Goal: Task Accomplishment & Management: Use online tool/utility

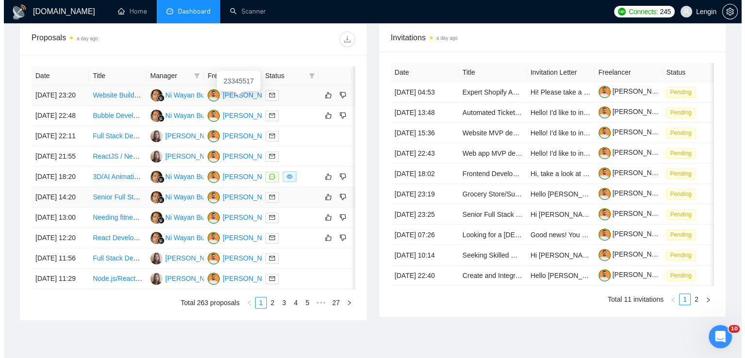
scroll to position [386, 0]
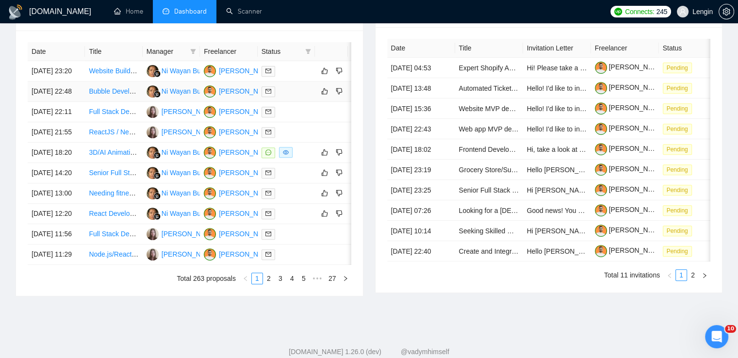
click at [108, 102] on td "Bubble Developer Needed: Build Reliable Mux TUS Video Uploader" at bounding box center [113, 91] width 57 height 20
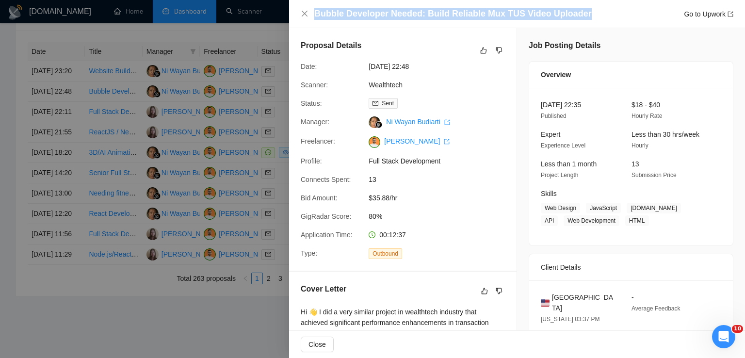
drag, startPoint x: 585, startPoint y: 10, endPoint x: 316, endPoint y: 10, distance: 268.7
click at [316, 10] on div "Bubble Developer Needed: Build Reliable Mux TUS Video Uploader Go to Upwork" at bounding box center [523, 14] width 419 height 12
copy h4 "Bubble Developer Needed: Build Reliable Mux TUS Video Uploader"
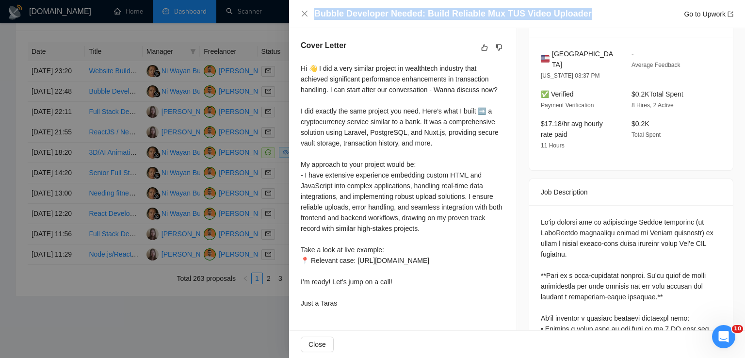
scroll to position [278, 0]
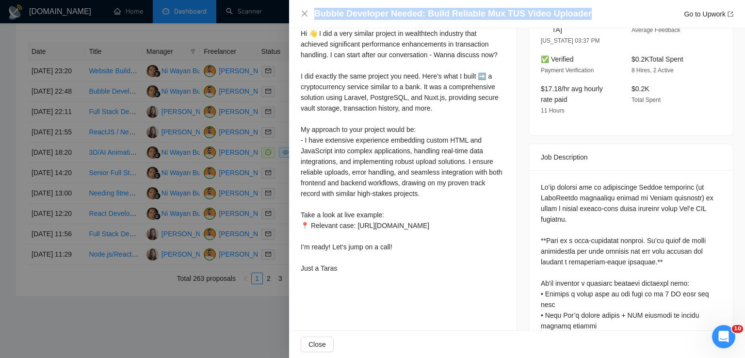
drag, startPoint x: 300, startPoint y: 34, endPoint x: 345, endPoint y: 293, distance: 263.5
click at [345, 289] on div "Cover Letter Hi 👋 I did a very similar project in wealthtech industry that achi…" at bounding box center [402, 141] width 227 height 296
copy div "Hi 👋 I did a very similar project in wealthtech industry that achieved signific…"
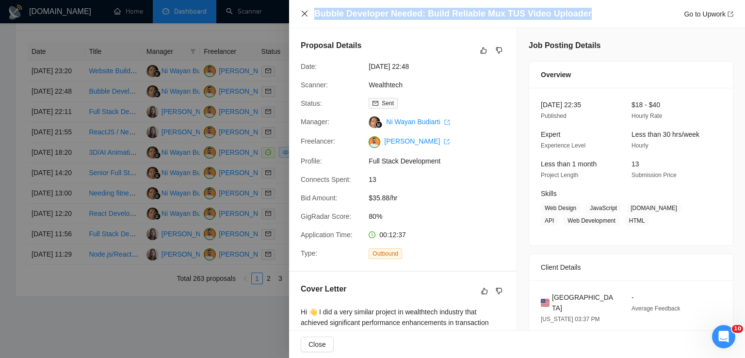
click at [306, 16] on icon "close" at bounding box center [305, 14] width 8 height 8
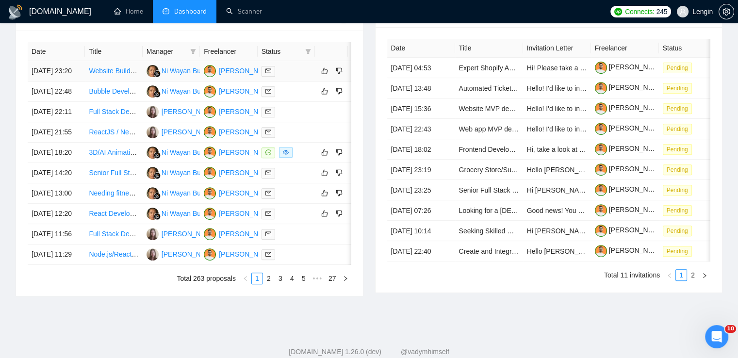
click at [114, 81] on td "Website Builder with WordPress, GoHighLevel, and Kajabi Expertise" at bounding box center [113, 71] width 57 height 20
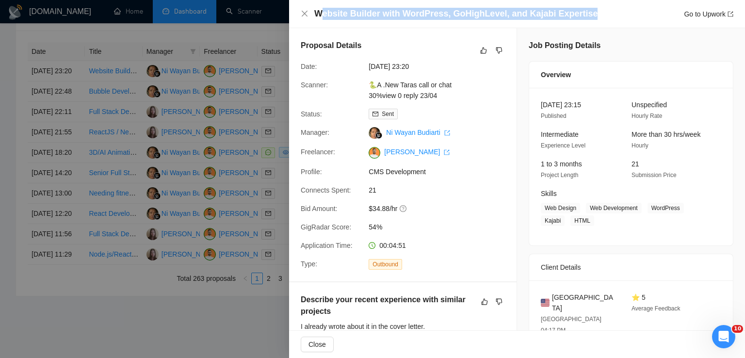
drag, startPoint x: 580, startPoint y: 13, endPoint x: 322, endPoint y: 8, distance: 258.1
click at [322, 8] on div "Website Builder with WordPress, GoHighLevel, and Kajabi Expertise Go to Upwork" at bounding box center [523, 14] width 419 height 12
click at [322, 8] on h4 "Website Builder with WordPress, GoHighLevel, and Kajabi Expertise" at bounding box center [455, 14] width 283 height 12
drag, startPoint x: 316, startPoint y: 12, endPoint x: 585, endPoint y: 16, distance: 269.2
click at [585, 16] on div "Website Builder with WordPress, GoHighLevel, and Kajabi Expertise Go to Upwork" at bounding box center [523, 14] width 419 height 12
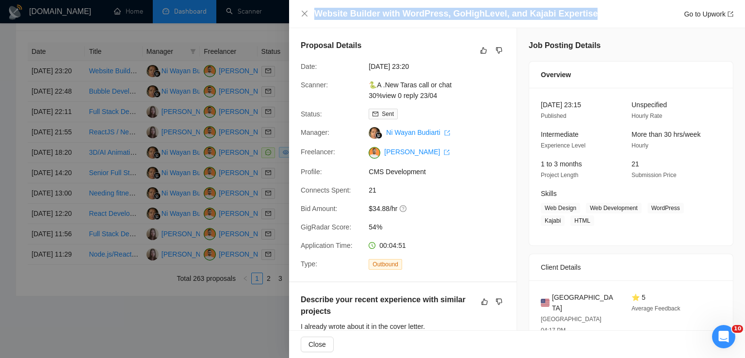
copy h4 "Website Builder with WordPress, GoHighLevel, and Kajabi Expertise"
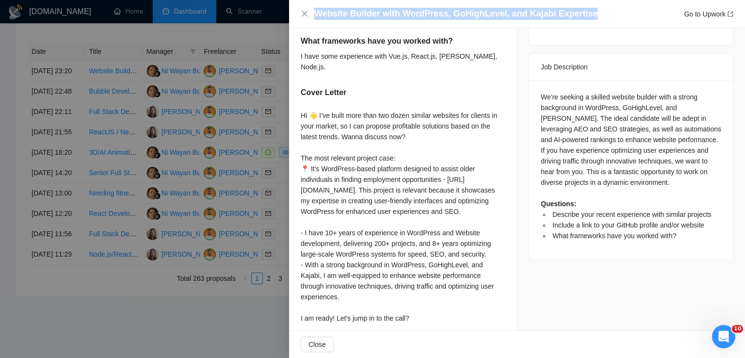
scroll to position [432, 0]
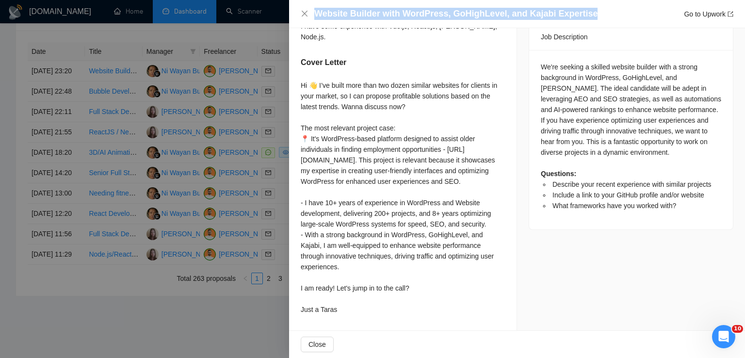
drag, startPoint x: 301, startPoint y: 78, endPoint x: 362, endPoint y: 321, distance: 250.5
click at [362, 321] on div "Describe your recent experience with similar projects I already wrote about it …" at bounding box center [402, 101] width 227 height 458
copy div "Hi 👋 I’ve built more than two dozen similar websites for clients in your market…"
click at [307, 16] on icon "close" at bounding box center [305, 14] width 6 height 6
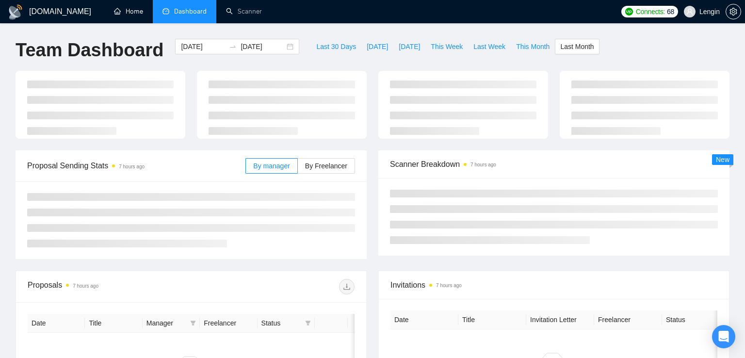
type input "[DATE]"
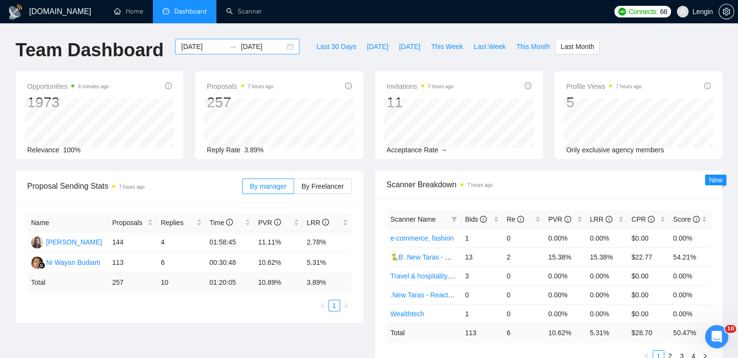
click at [285, 46] on div "[DATE] [DATE]" at bounding box center [237, 47] width 124 height 16
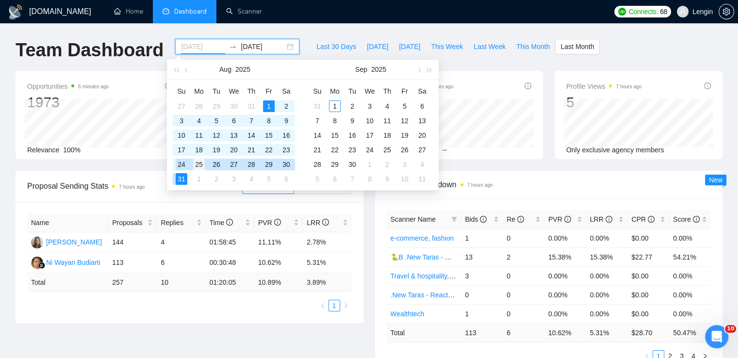
type input "[DATE]"
click at [197, 164] on div "25" at bounding box center [199, 165] width 12 height 12
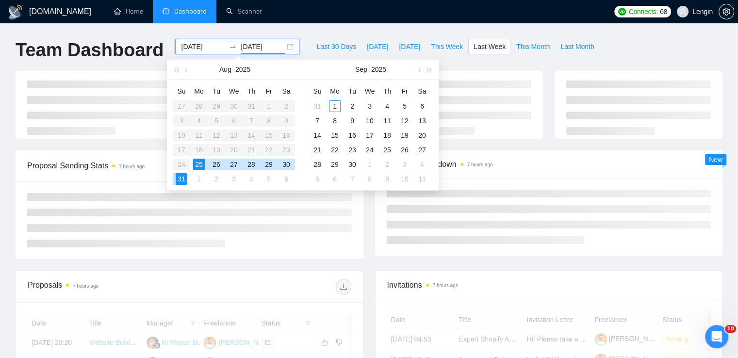
type input "[DATE]"
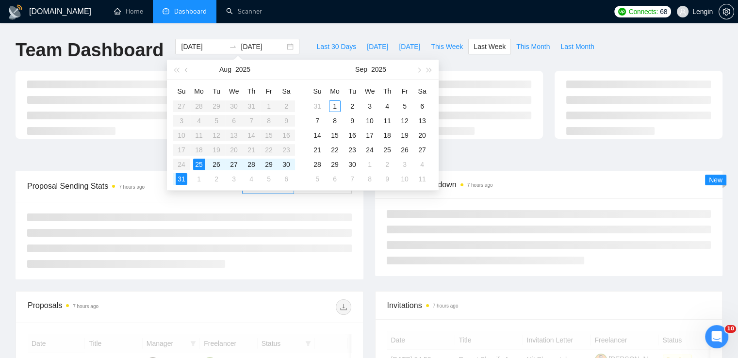
click at [367, 219] on div "Proposal Sending Stats 7 hours ago By manager By Freelancer" at bounding box center [189, 225] width 359 height 109
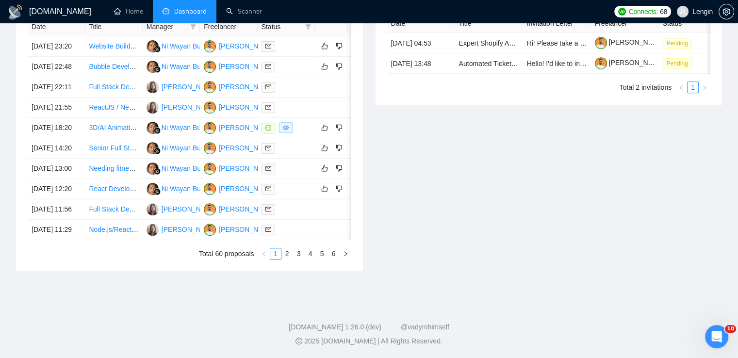
scroll to position [502, 0]
click at [287, 259] on link "2" at bounding box center [287, 253] width 11 height 11
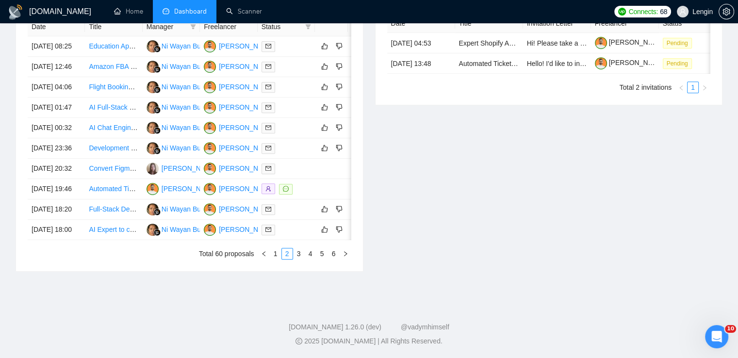
scroll to position [481, 0]
click at [302, 259] on link "3" at bounding box center [298, 253] width 11 height 11
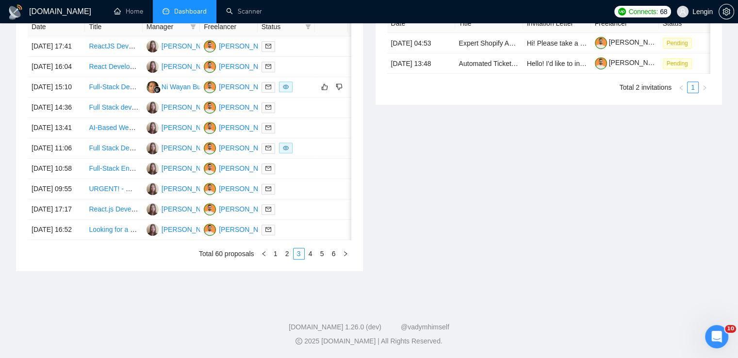
scroll to position [467, 0]
click at [306, 259] on link "4" at bounding box center [310, 253] width 11 height 11
click at [309, 259] on link "4" at bounding box center [310, 253] width 11 height 11
click at [322, 259] on link "5" at bounding box center [322, 253] width 11 height 11
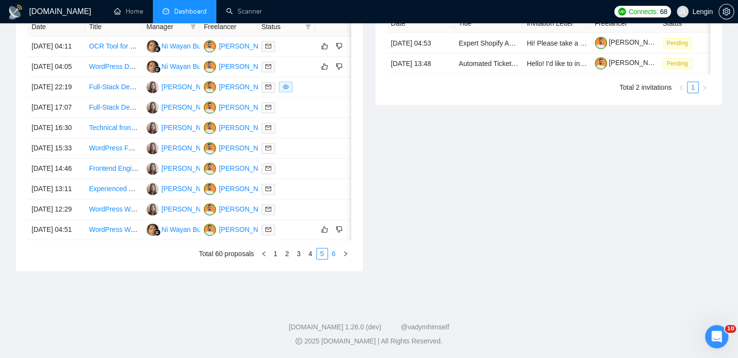
click at [329, 259] on link "6" at bounding box center [333, 253] width 11 height 11
click at [276, 259] on link "1" at bounding box center [275, 253] width 11 height 11
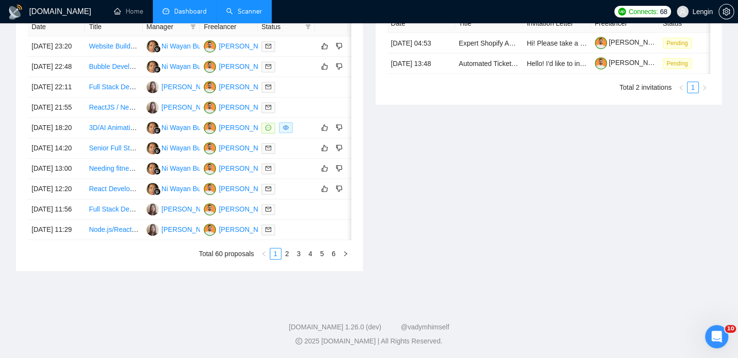
click at [253, 13] on link "Scanner" at bounding box center [244, 11] width 36 height 8
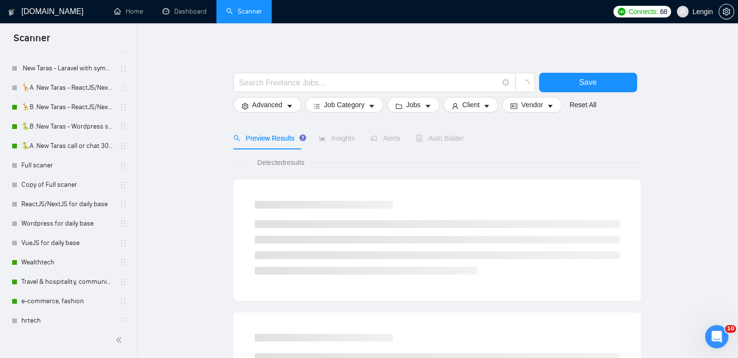
scroll to position [378, 0]
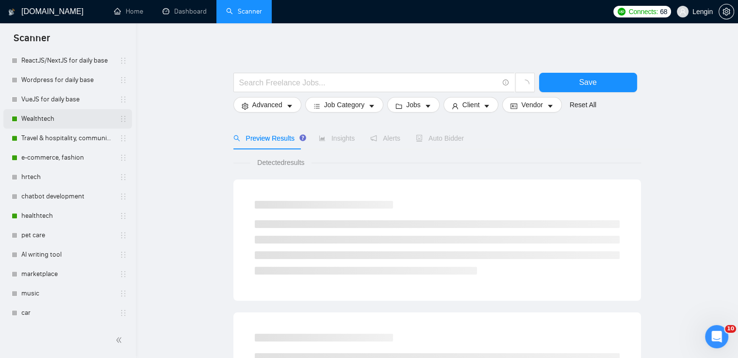
click at [50, 119] on link "Wealthtech" at bounding box center [67, 118] width 92 height 19
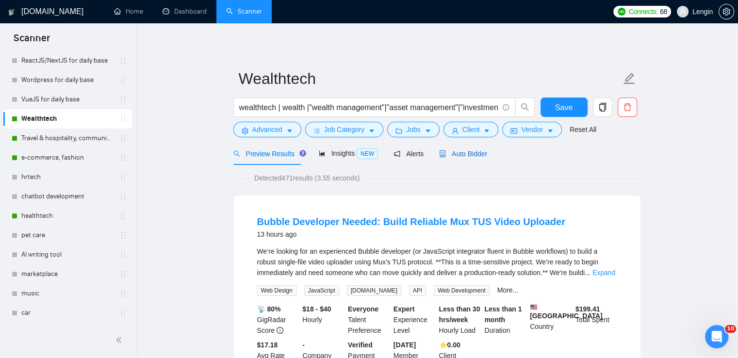
click at [447, 158] on span "Auto Bidder" at bounding box center [463, 154] width 48 height 8
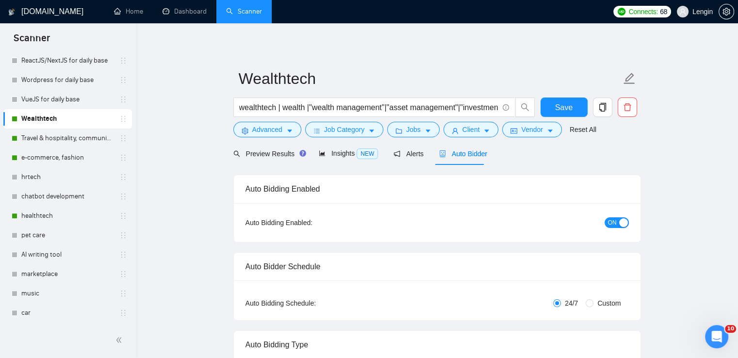
radio input "false"
radio input "true"
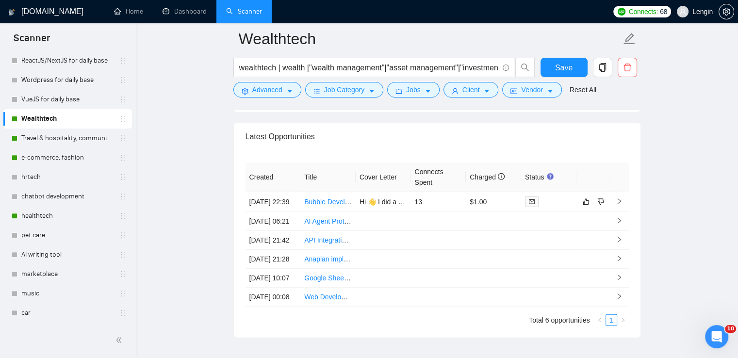
scroll to position [2526, 0]
click at [317, 211] on td "Bubble Developer Needed: Build Reliable Mux TUS Video Uploader" at bounding box center [327, 202] width 55 height 20
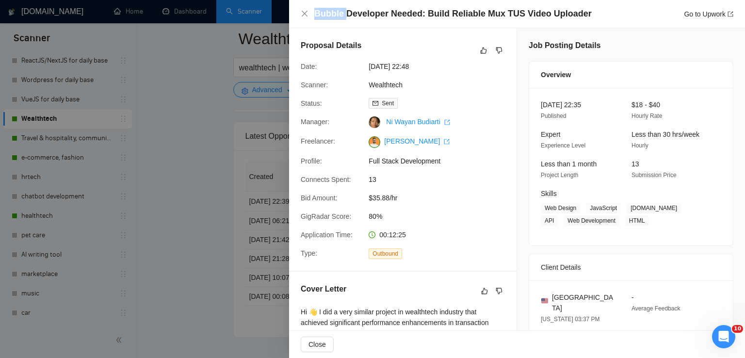
drag, startPoint x: 315, startPoint y: 12, endPoint x: 345, endPoint y: 16, distance: 30.3
click at [345, 16] on h4 "Bubble Developer Needed: Build Reliable Mux TUS Video Uploader" at bounding box center [452, 14] width 277 height 12
copy h4 "Bubble"
click at [301, 13] on icon "close" at bounding box center [305, 14] width 8 height 8
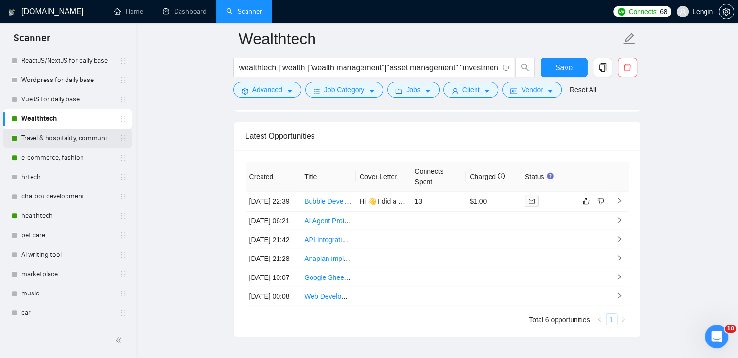
click at [70, 141] on link "Travel & hospitality, community & social networking, entertainment, event manag…" at bounding box center [67, 138] width 92 height 19
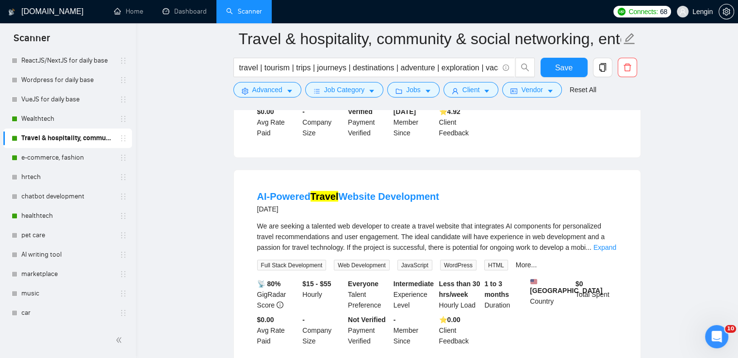
scroll to position [2070, 0]
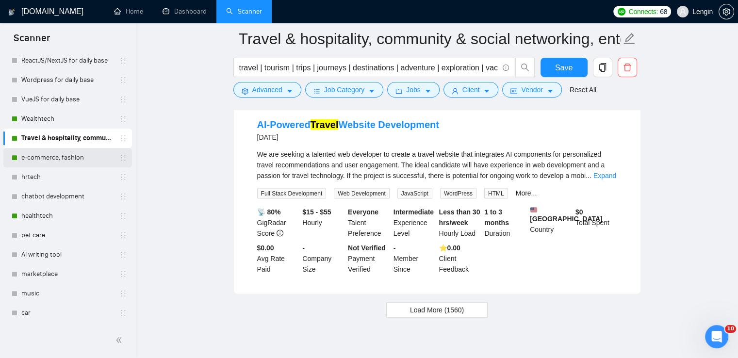
click at [57, 158] on link "e-commerce, fashion" at bounding box center [67, 157] width 92 height 19
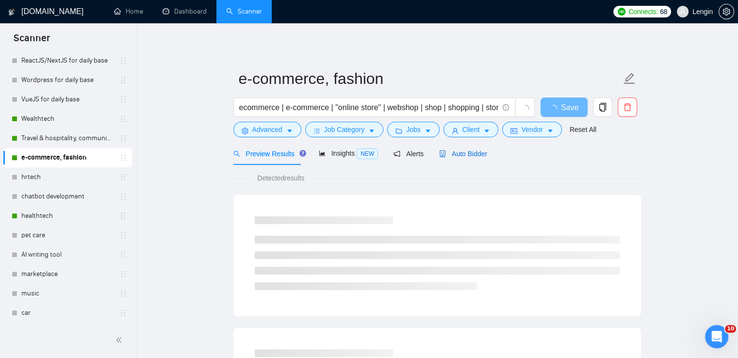
click at [470, 154] on span "Auto Bidder" at bounding box center [463, 154] width 48 height 8
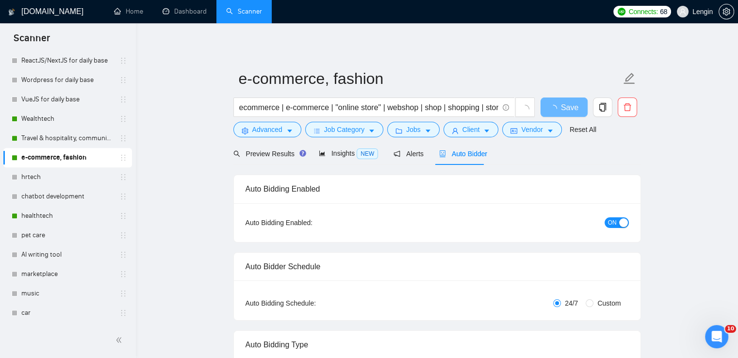
radio input "false"
radio input "true"
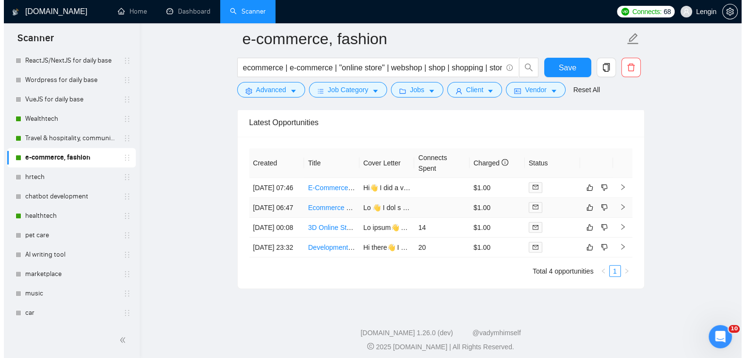
scroll to position [2579, 0]
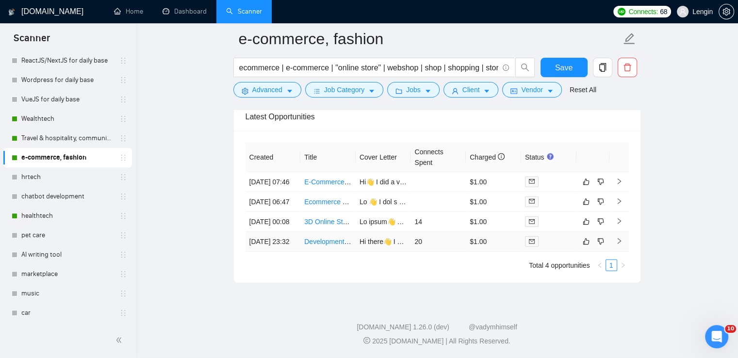
click at [324, 247] on td "Development of a Simple Point of Sale Android App" at bounding box center [327, 242] width 55 height 20
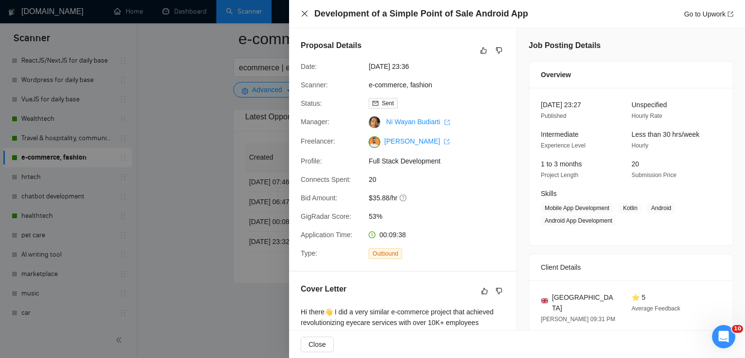
click at [307, 14] on icon "close" at bounding box center [305, 14] width 8 height 8
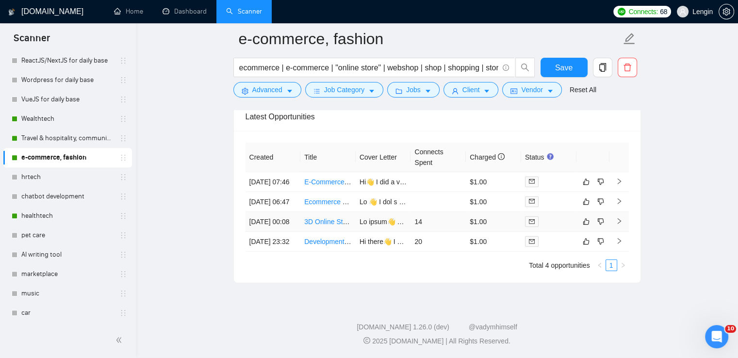
click at [289, 216] on td "[DATE] 00:08" at bounding box center [272, 222] width 55 height 20
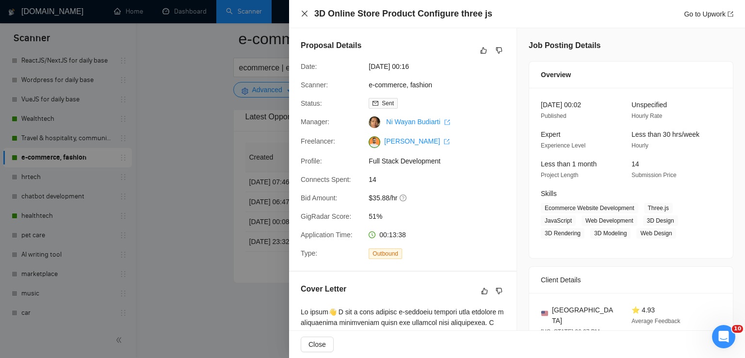
click at [304, 13] on icon "close" at bounding box center [305, 14] width 6 height 6
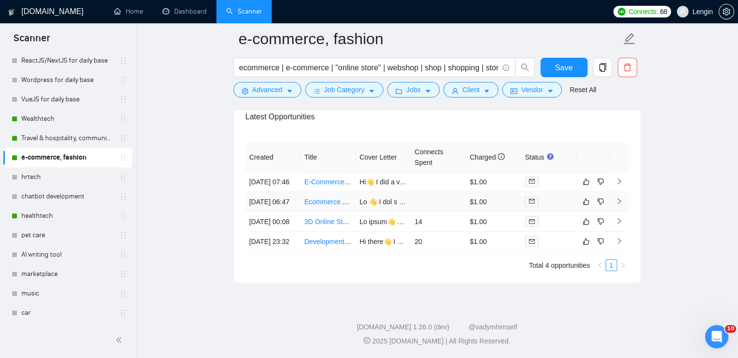
click at [288, 192] on td "[DATE] 06:47" at bounding box center [272, 202] width 55 height 20
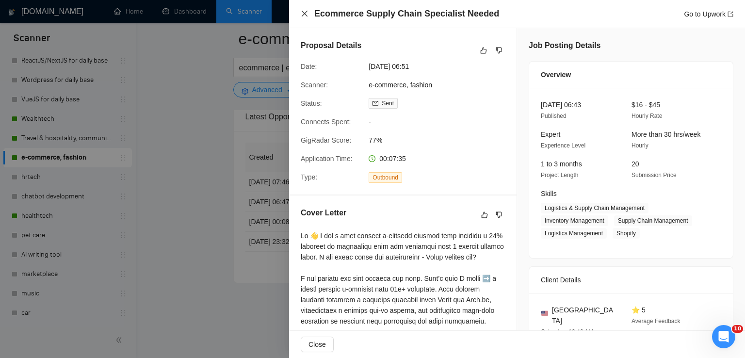
click at [305, 14] on icon "close" at bounding box center [305, 14] width 6 height 6
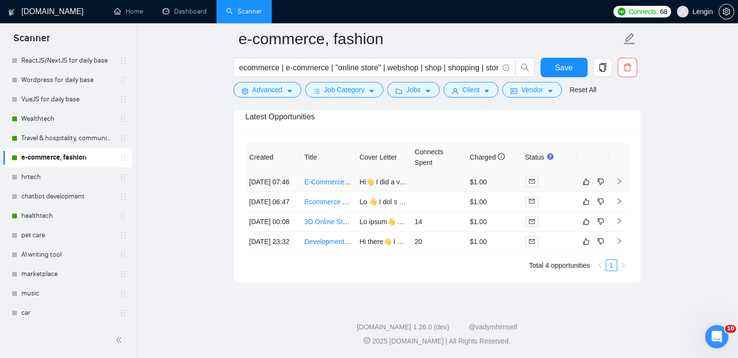
click at [287, 172] on td "[DATE] 07:46" at bounding box center [272, 182] width 55 height 20
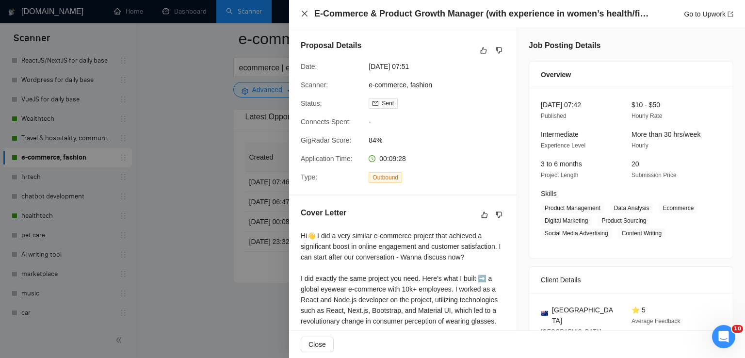
click at [302, 16] on icon "close" at bounding box center [305, 14] width 8 height 8
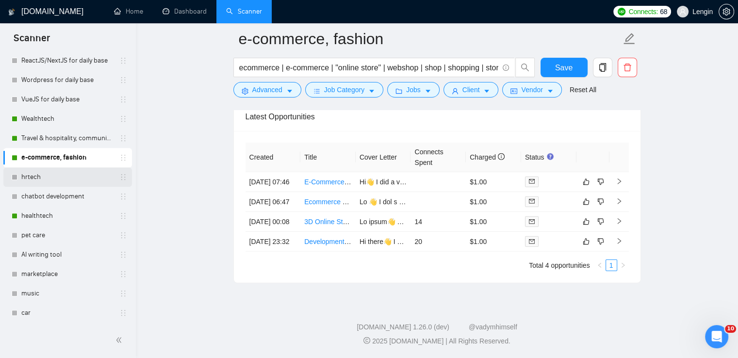
click at [49, 178] on link "hrtech" at bounding box center [67, 176] width 92 height 19
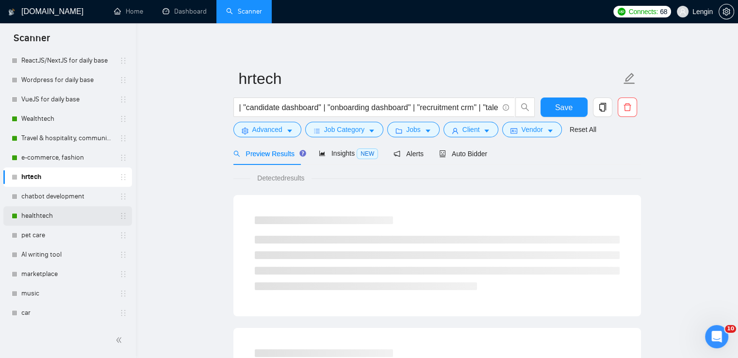
click at [49, 211] on link "healthtech" at bounding box center [67, 215] width 92 height 19
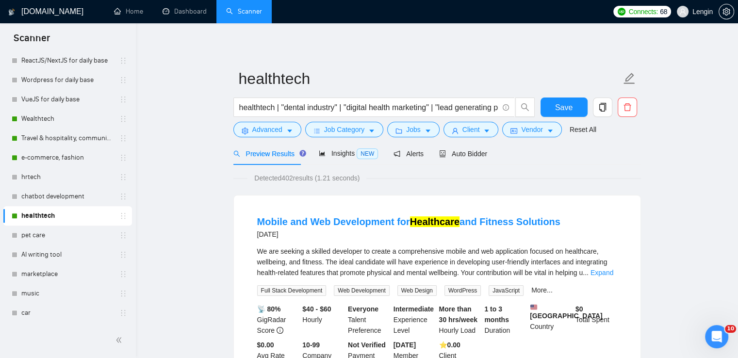
scroll to position [39, 0]
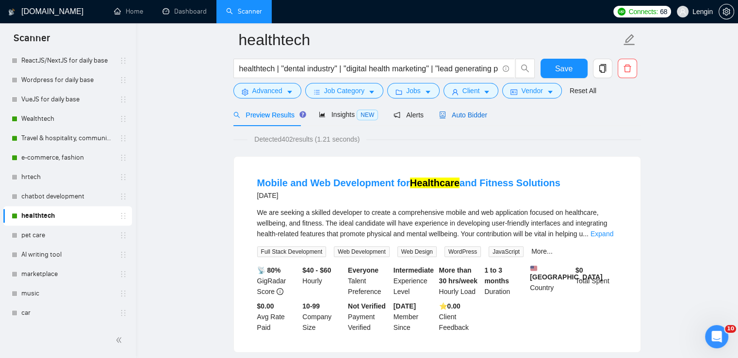
click at [469, 114] on span "Auto Bidder" at bounding box center [463, 115] width 48 height 8
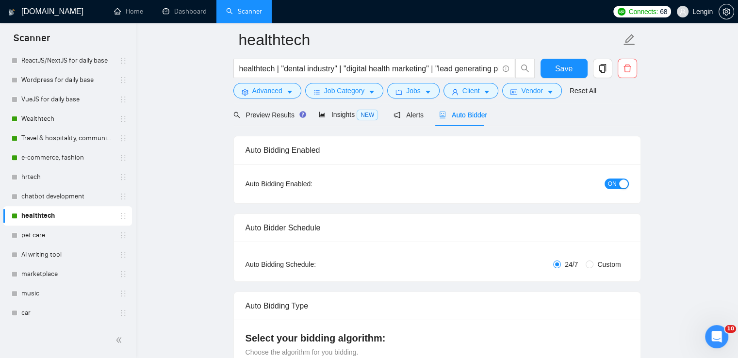
radio input "false"
radio input "true"
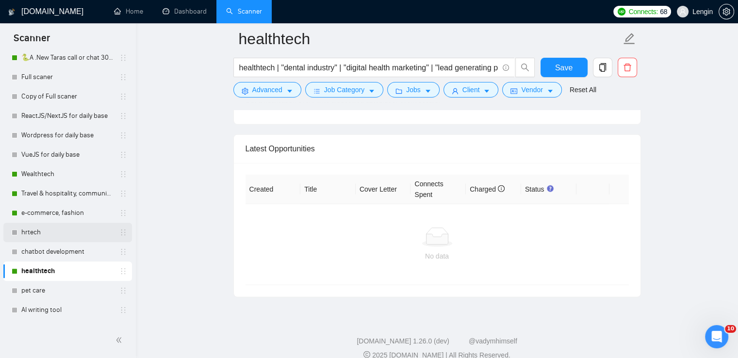
scroll to position [320, 0]
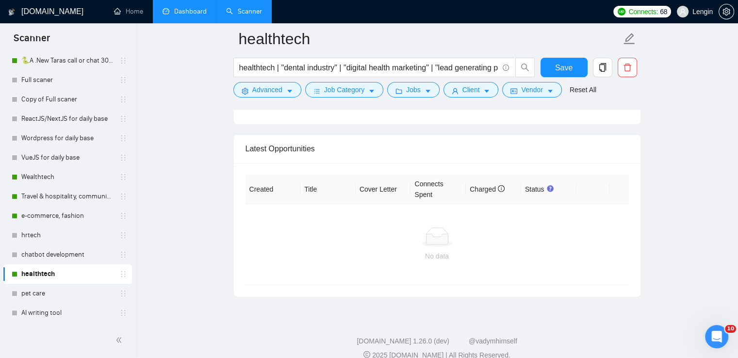
click at [197, 16] on link "Dashboard" at bounding box center [184, 11] width 44 height 8
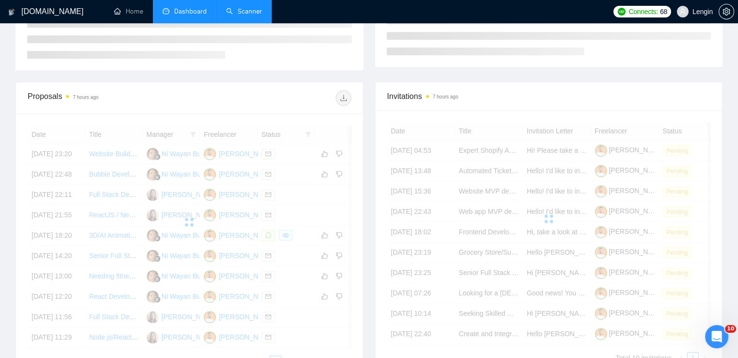
scroll to position [229, 0]
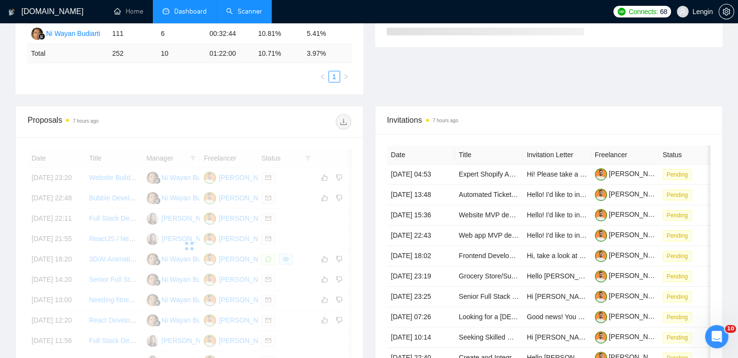
click at [245, 16] on link "Scanner" at bounding box center [244, 11] width 36 height 8
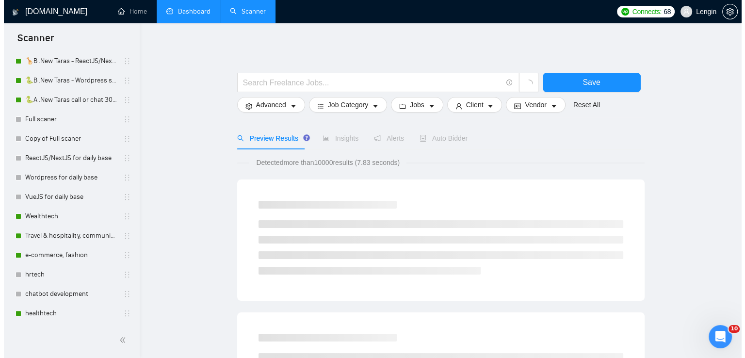
scroll to position [353, 0]
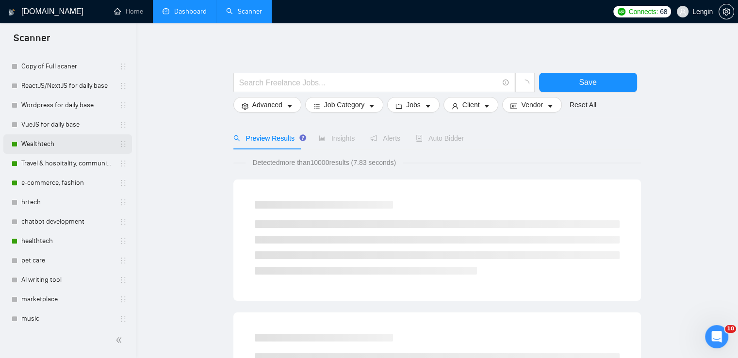
click at [45, 146] on link "Wealthtech" at bounding box center [67, 143] width 92 height 19
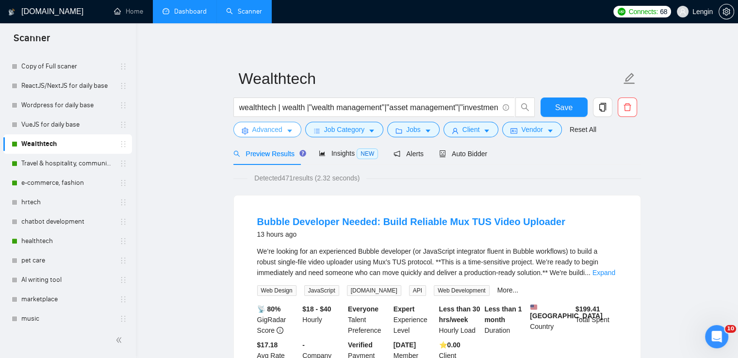
click at [283, 132] on button "Advanced" at bounding box center [267, 130] width 68 height 16
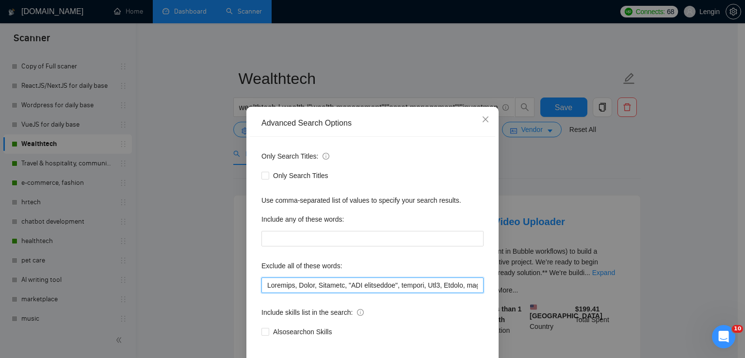
click at [267, 284] on input "text" at bounding box center [372, 285] width 222 height 16
paste input "Bubble"
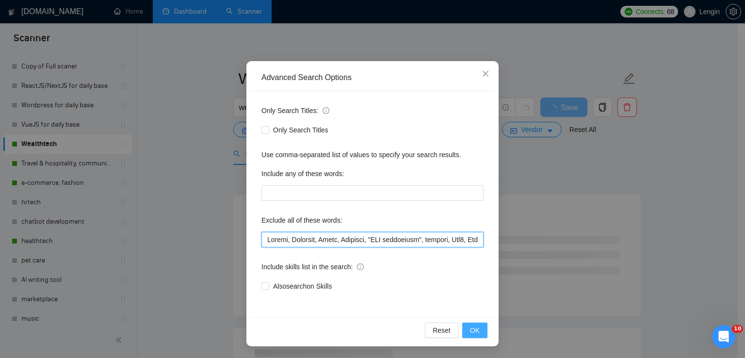
type input "Loremi, Dolorsit, Ametc, Adipisci, "ELI seddoeiusm", tempori, Utl3, Etdolo, mag…"
click at [465, 332] on button "OK" at bounding box center [474, 331] width 25 height 16
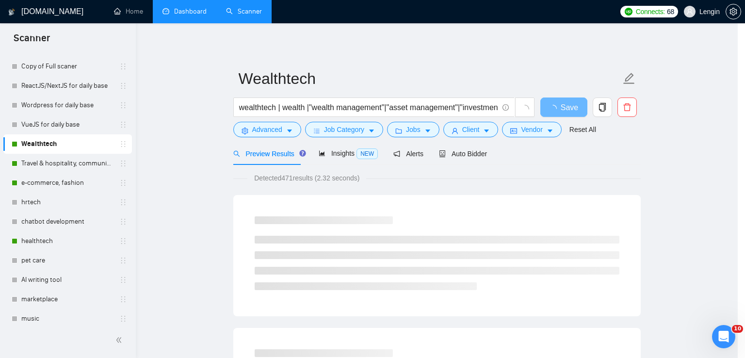
scroll to position [0, 0]
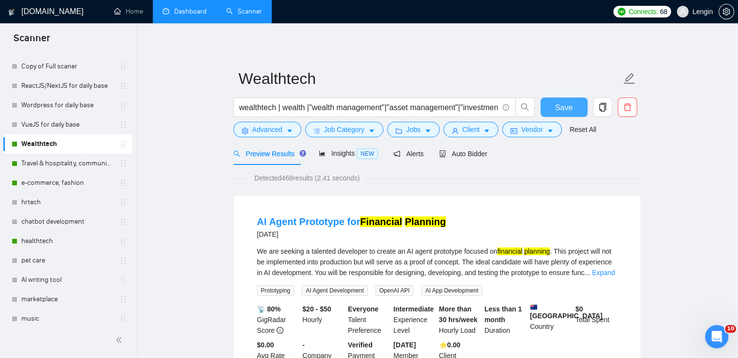
click at [565, 105] on span "Save" at bounding box center [563, 107] width 17 height 12
click at [74, 156] on link "Travel & hospitality, community & social networking, entertainment, event manag…" at bounding box center [67, 163] width 92 height 19
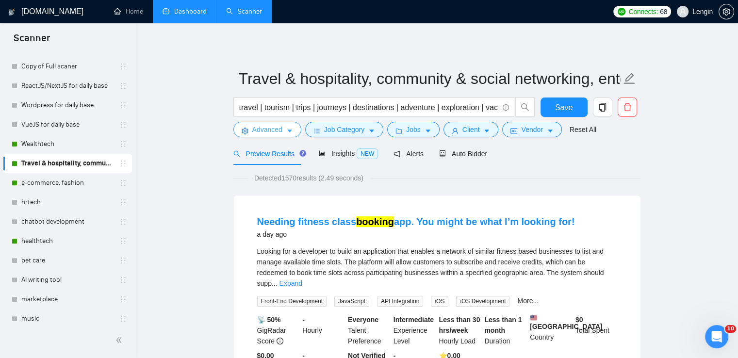
click at [280, 134] on span "Advanced" at bounding box center [267, 129] width 30 height 11
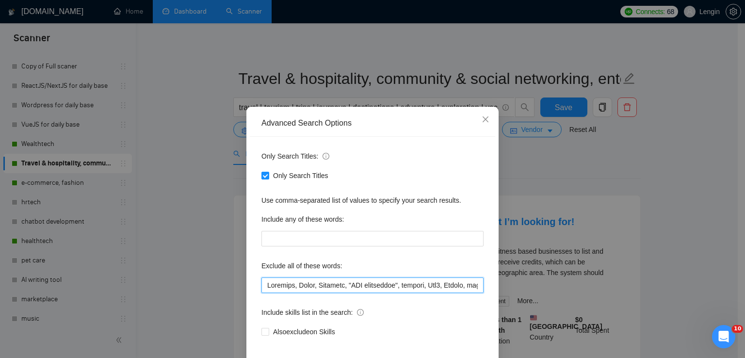
click at [263, 286] on input "text" at bounding box center [372, 285] width 222 height 16
paste input "Bubble"
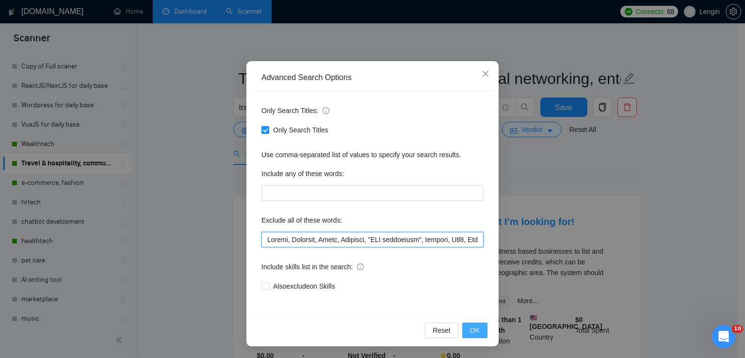
type input "Loremi, Dolorsit, Ametc, Adipisci, "ELI seddoeiusm", tempori, Utl3, Etdolo, mag…"
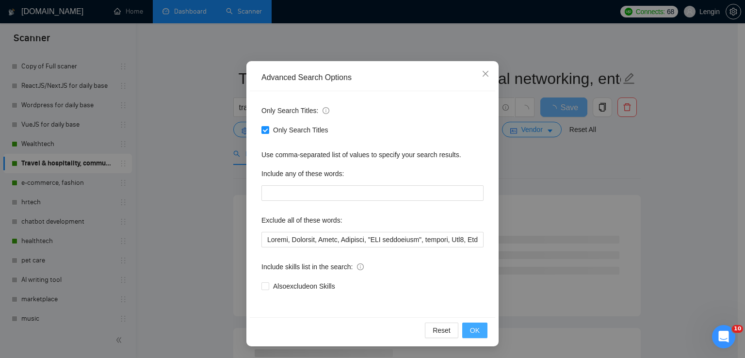
click at [470, 328] on span "OK" at bounding box center [475, 330] width 10 height 11
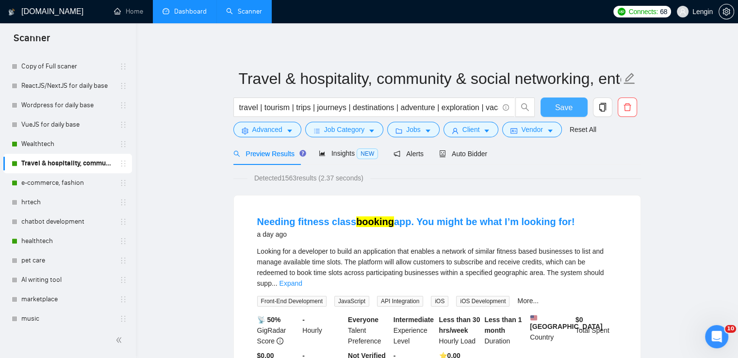
click at [555, 108] on span "Save" at bounding box center [563, 107] width 17 height 12
click at [73, 176] on link "e-commerce, fashion" at bounding box center [67, 182] width 92 height 19
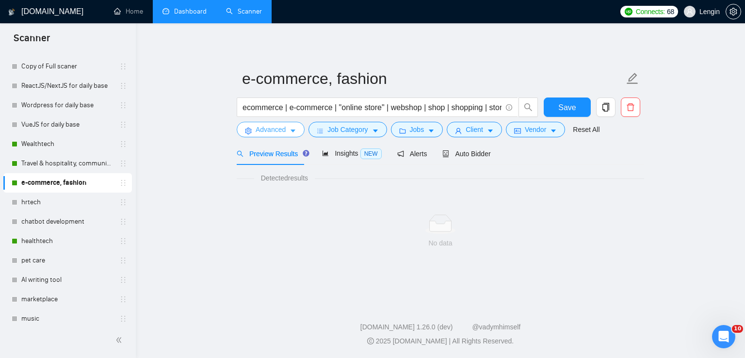
click at [272, 135] on button "Advanced" at bounding box center [271, 130] width 68 height 16
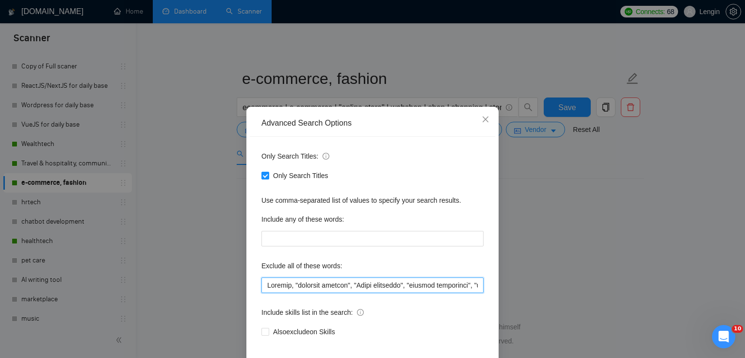
click at [286, 286] on input "text" at bounding box center [372, 285] width 222 height 16
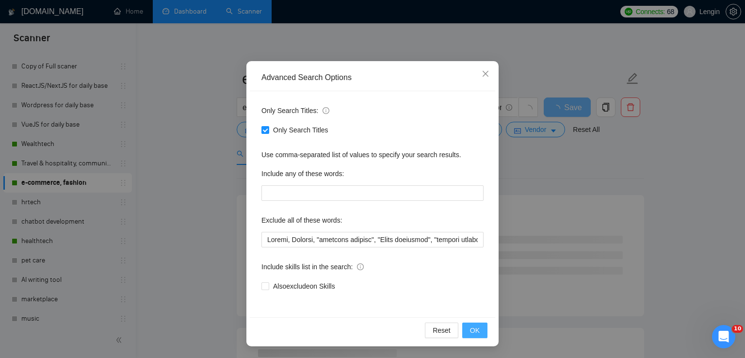
click at [482, 324] on button "OK" at bounding box center [474, 331] width 25 height 16
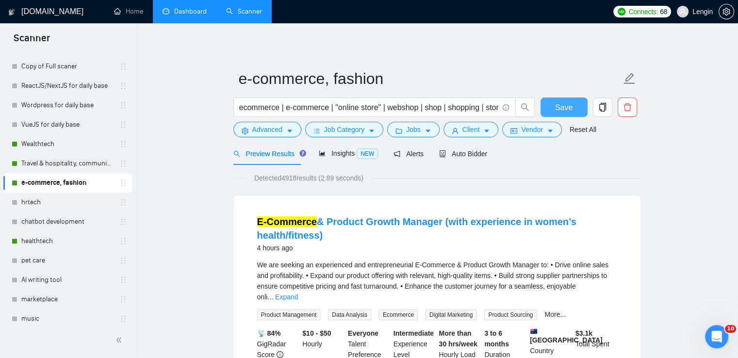
click at [551, 108] on button "Save" at bounding box center [563, 106] width 47 height 19
click at [282, 134] on button "Advanced" at bounding box center [267, 130] width 68 height 16
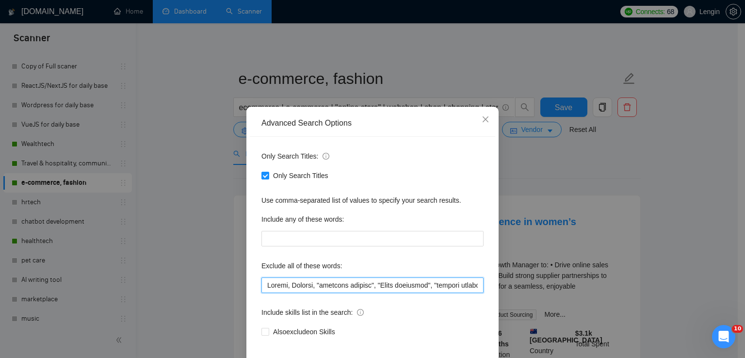
click at [268, 280] on input "text" at bounding box center [372, 285] width 222 height 16
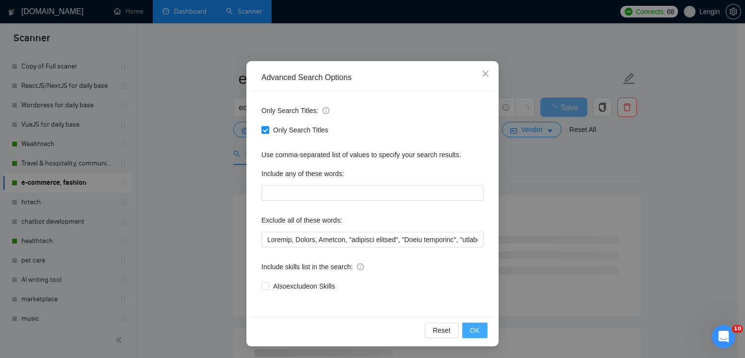
click at [477, 332] on button "OK" at bounding box center [474, 331] width 25 height 16
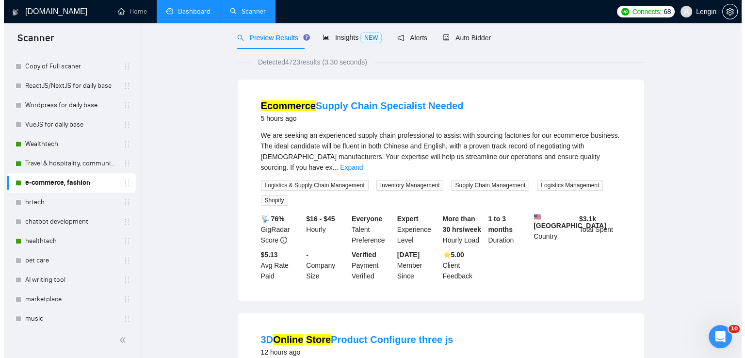
scroll to position [0, 0]
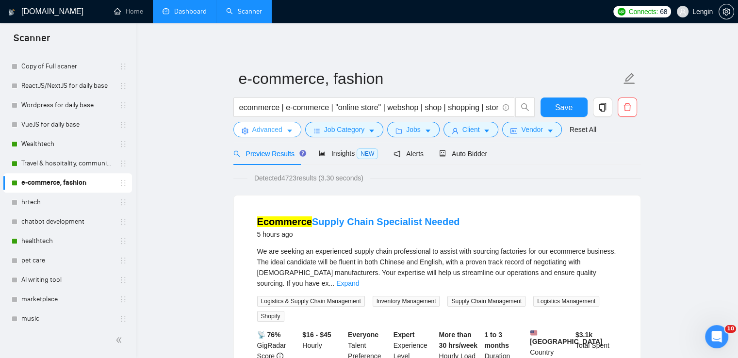
click at [271, 127] on span "Advanced" at bounding box center [267, 129] width 30 height 11
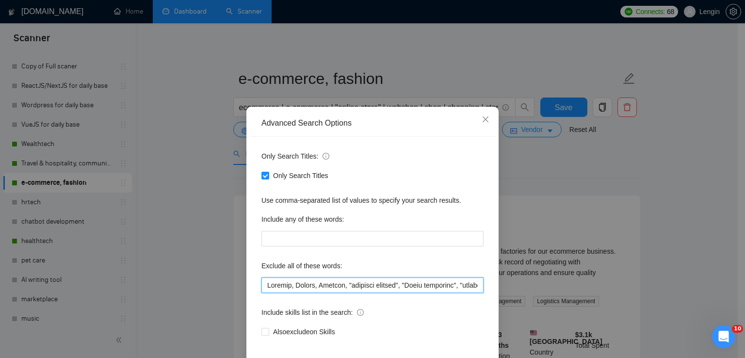
click at [270, 278] on input "text" at bounding box center [372, 285] width 222 height 16
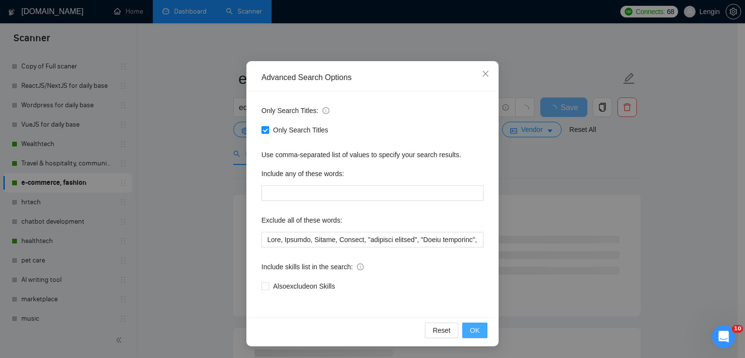
click at [471, 328] on span "OK" at bounding box center [475, 330] width 10 height 11
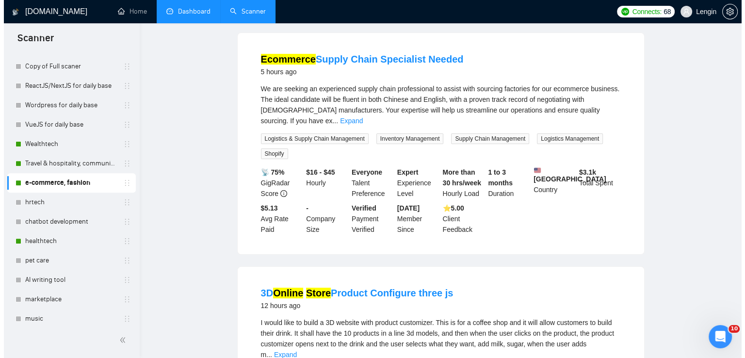
scroll to position [0, 0]
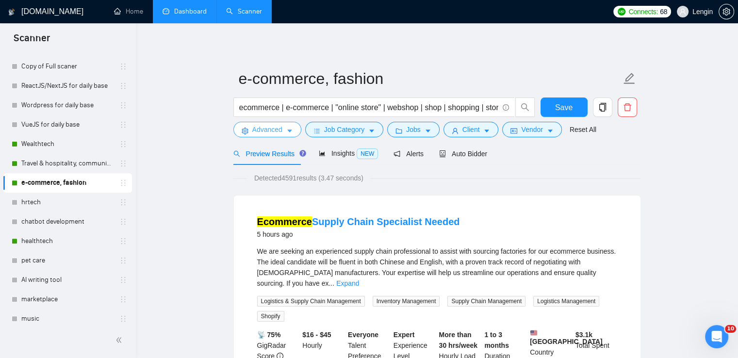
click at [274, 128] on span "Advanced" at bounding box center [267, 129] width 30 height 11
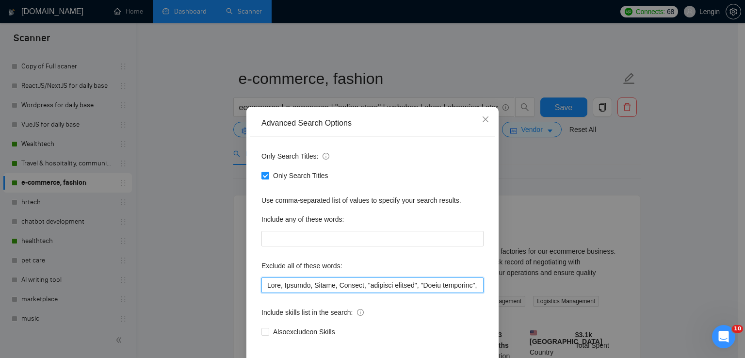
click at [268, 280] on input "text" at bounding box center [372, 285] width 222 height 16
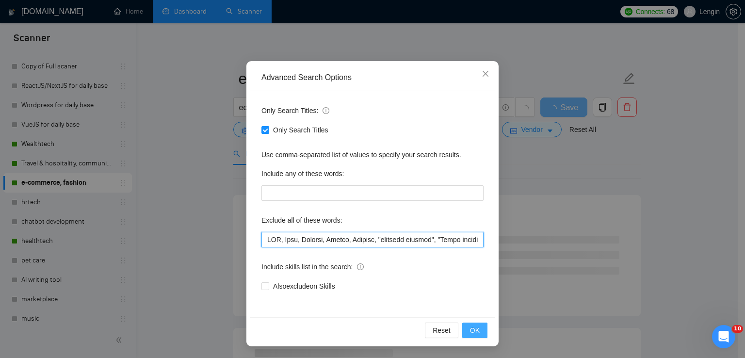
type input "LOR, Ipsu, Dolorsi, Ametco, Adipisc, "elitsedd eiusmod", "Tempo incididun", "ut…"
click at [476, 327] on button "OK" at bounding box center [474, 331] width 25 height 16
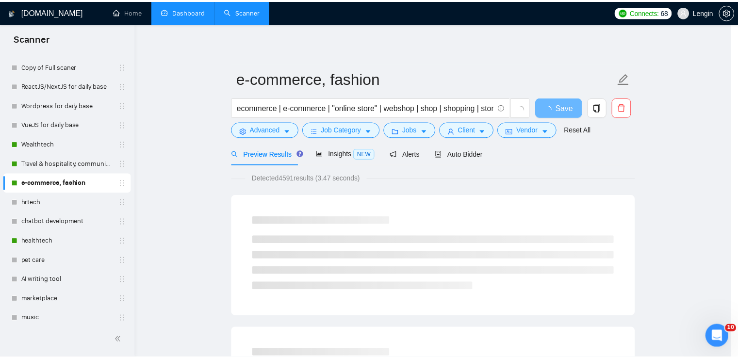
scroll to position [0, 0]
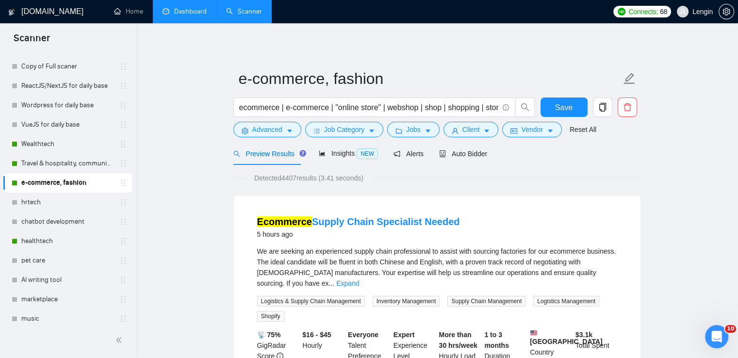
click at [186, 15] on link "Dashboard" at bounding box center [184, 11] width 44 height 8
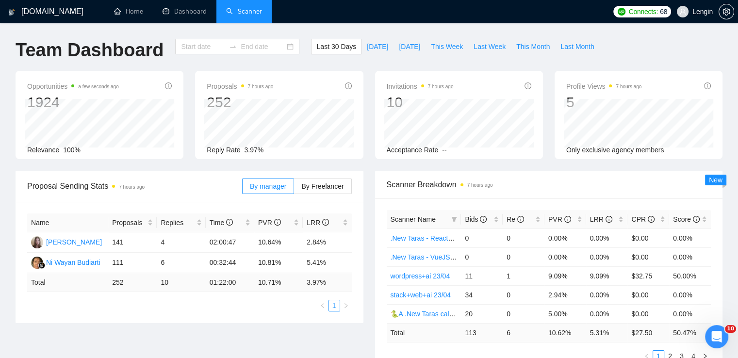
type input "[DATE]"
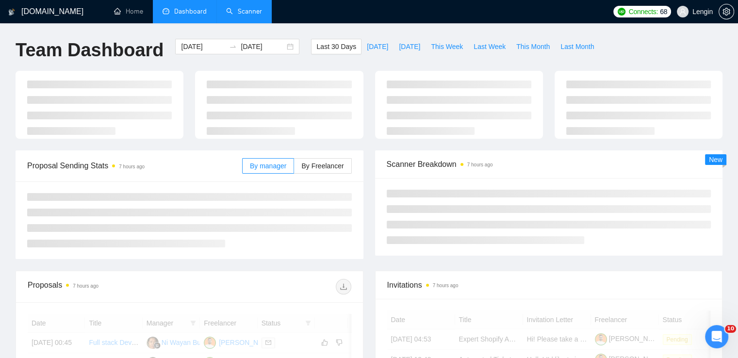
click at [260, 13] on link "Scanner" at bounding box center [244, 11] width 36 height 8
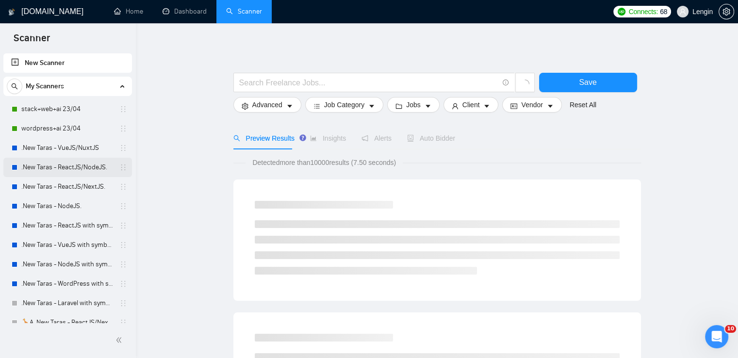
click at [97, 171] on link ".New Taras - ReactJS/NodeJS." at bounding box center [67, 167] width 92 height 19
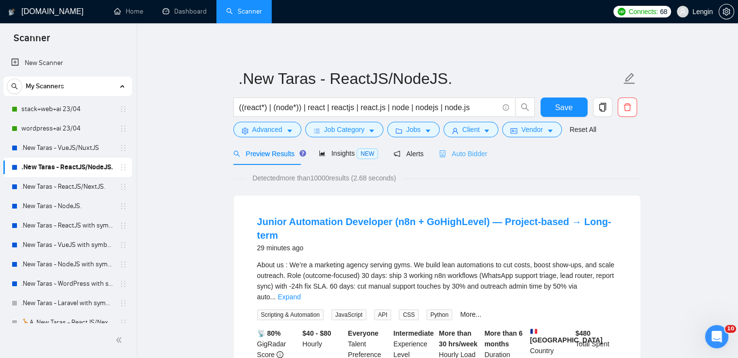
click at [468, 161] on div "Auto Bidder" at bounding box center [463, 153] width 48 height 23
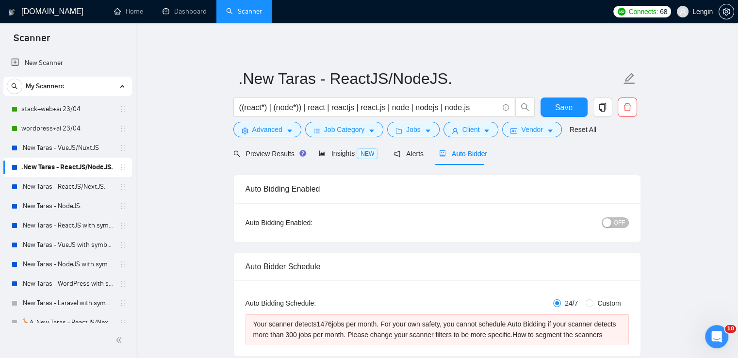
radio input "false"
radio input "true"
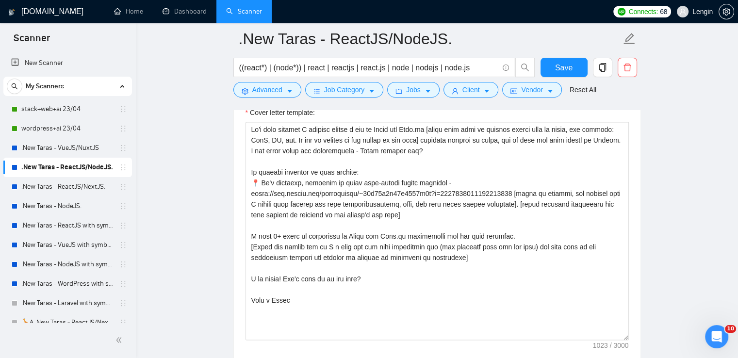
scroll to position [1290, 0]
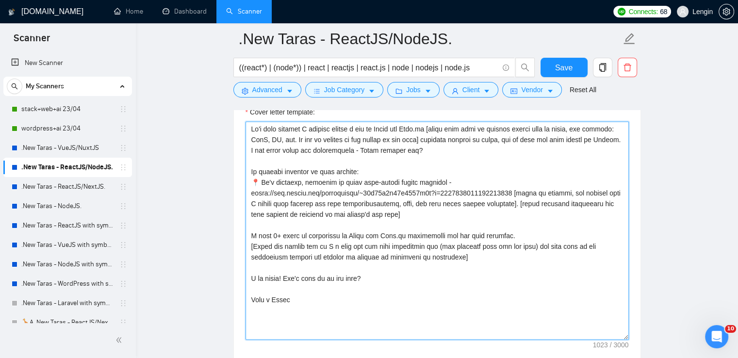
click at [357, 189] on textarea "Cover letter template:" at bounding box center [436, 230] width 383 height 218
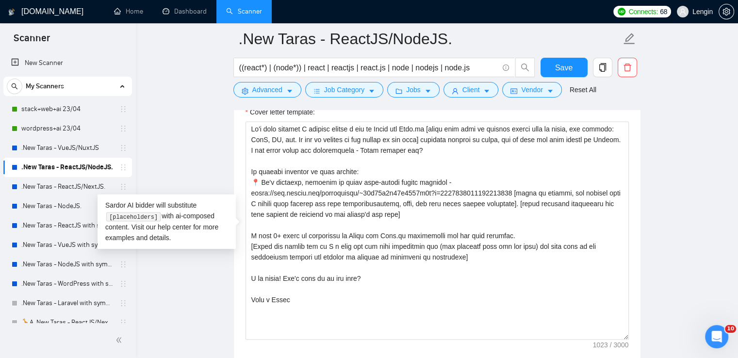
click at [204, 158] on main ".New Taras - ReactJS/NodeJS. ((react*) | (node*)) | react | reactjs | react.js …" at bounding box center [436, 152] width 571 height 2806
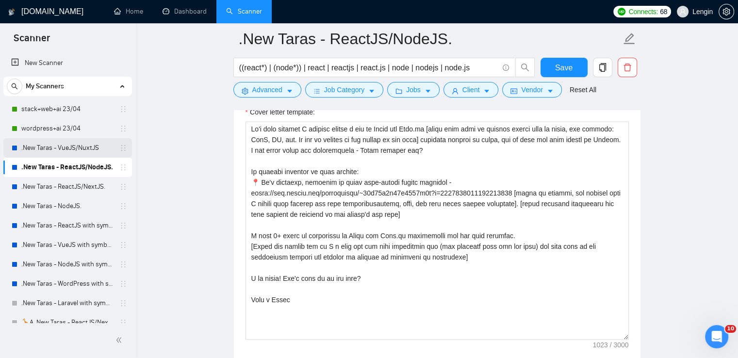
click at [65, 148] on link ".New Taras - VueJS/NuxtJS" at bounding box center [67, 147] width 92 height 19
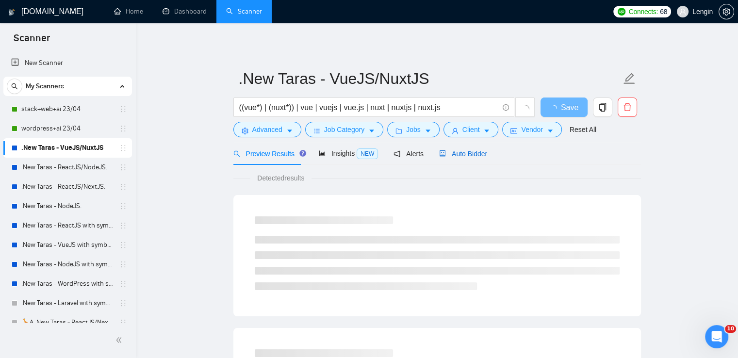
click at [466, 158] on span "Auto Bidder" at bounding box center [463, 154] width 48 height 8
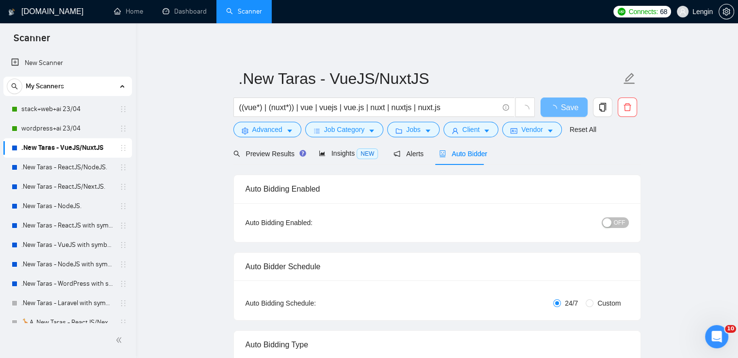
radio input "false"
radio input "true"
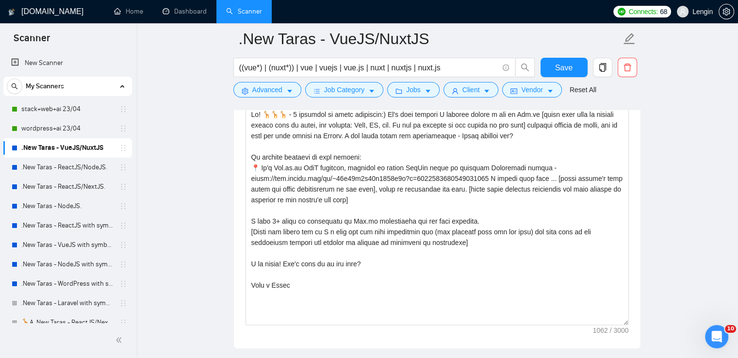
scroll to position [1253, 0]
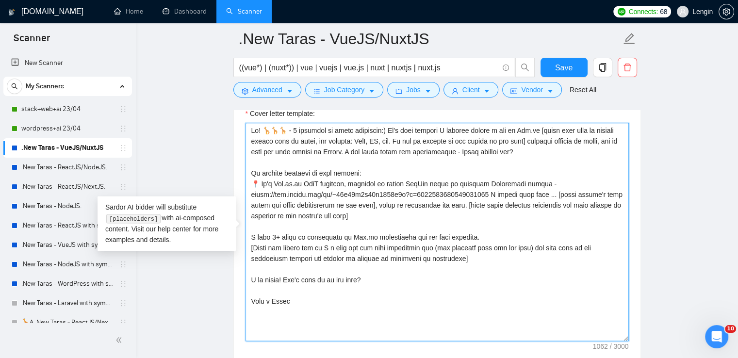
click at [354, 213] on textarea "Cover letter template:" at bounding box center [436, 232] width 383 height 218
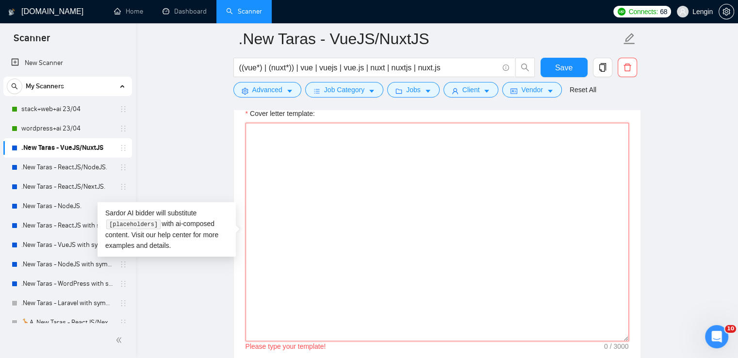
paste textarea "Lo'i dolo sitamet C adipisc elitse d eiu te Incid utl Etdo.ma [aliqu enim admi …"
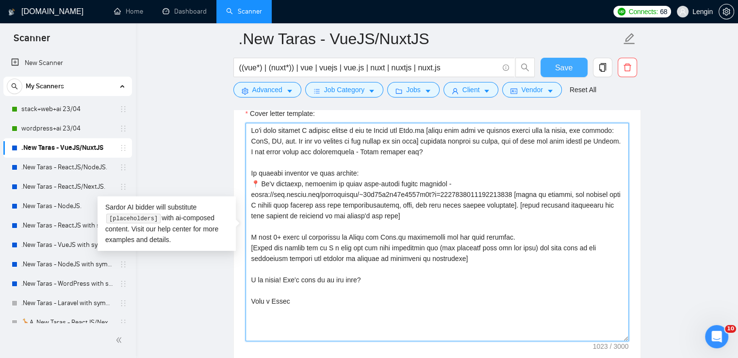
type textarea "Lo'i dolo sitamet C adipisc elitse d eiu te Incid utl Etdo.ma [aliqu enim admi …"
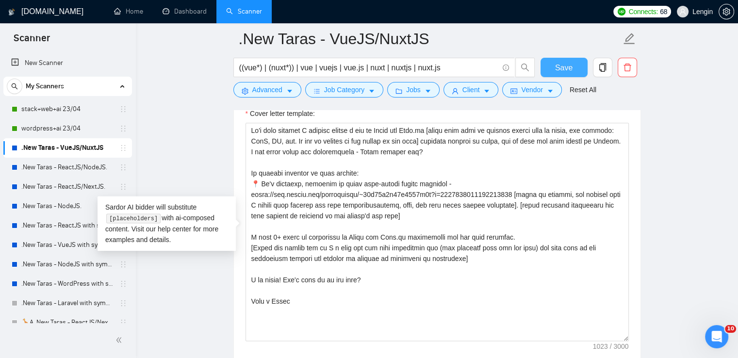
click at [546, 65] on button "Save" at bounding box center [563, 67] width 47 height 19
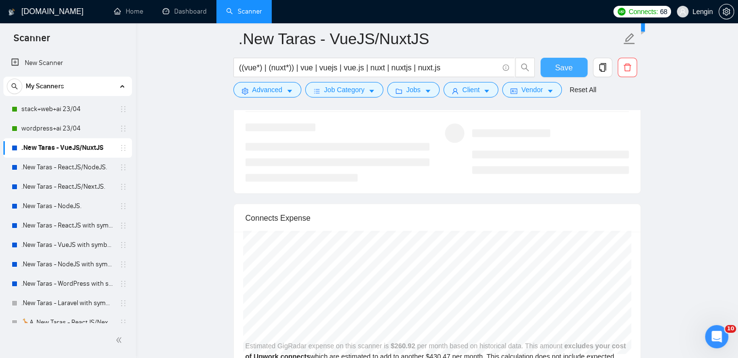
scroll to position [1960, 0]
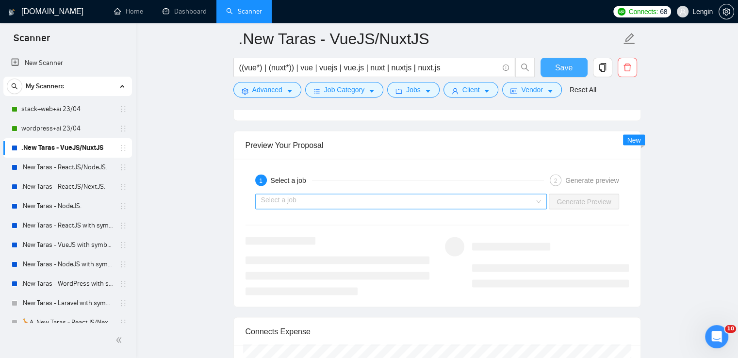
click at [538, 202] on div "Select a job" at bounding box center [401, 202] width 292 height 16
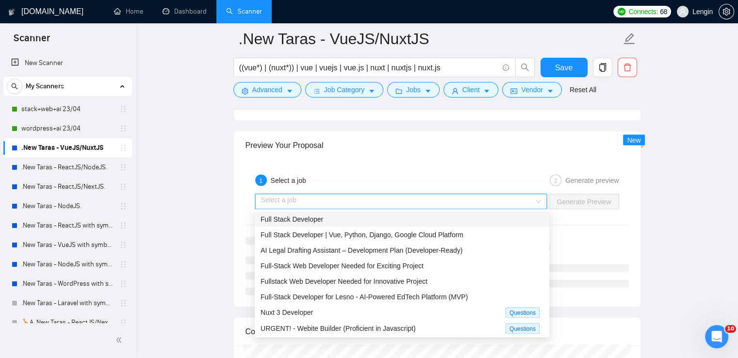
click at [395, 214] on div "Full Stack Developer" at bounding box center [401, 219] width 283 height 11
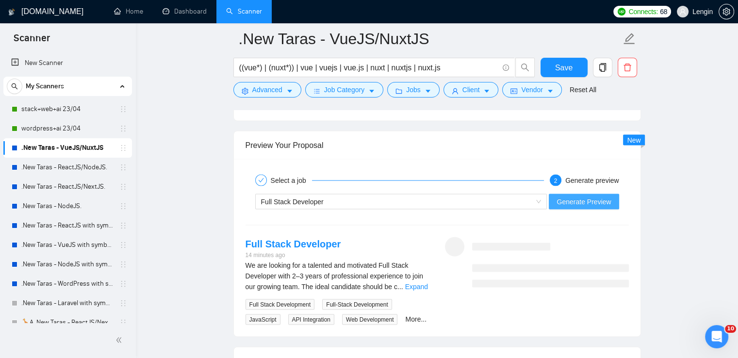
click at [573, 200] on span "Generate Preview" at bounding box center [583, 201] width 54 height 11
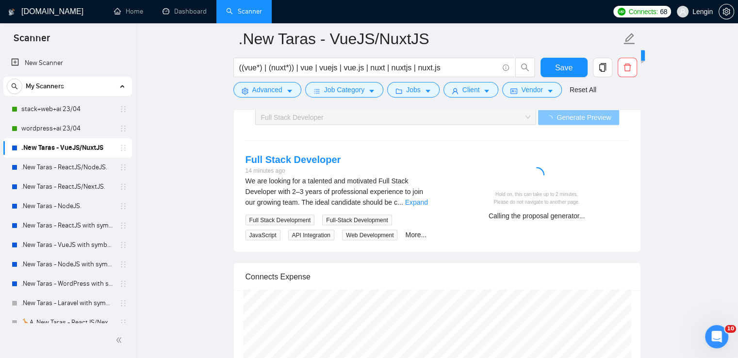
scroll to position [2047, 0]
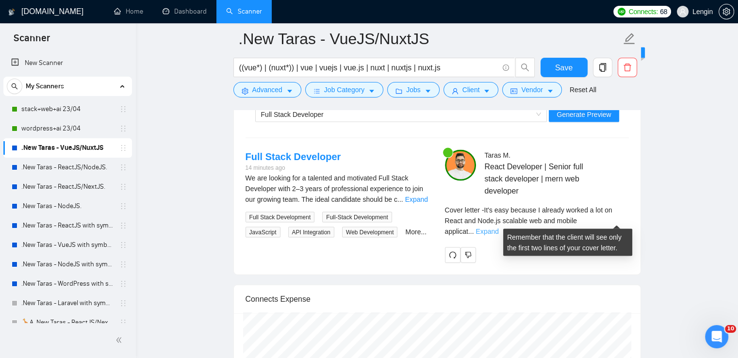
click at [498, 227] on link "Expand" at bounding box center [486, 231] width 23 height 8
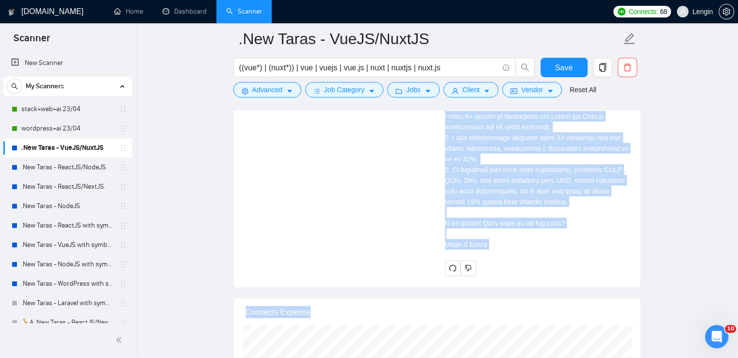
scroll to position [2461, 0]
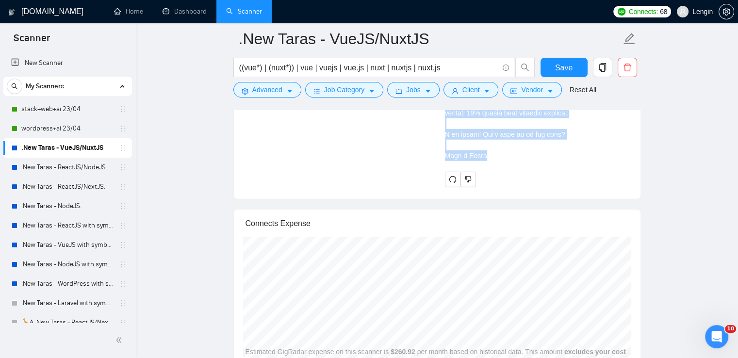
drag, startPoint x: 444, startPoint y: 166, endPoint x: 497, endPoint y: 158, distance: 53.0
copy div "Lo'i dolo sitamet C adipisc elitse d eiu te Incid utl Etdo.ma aliquaen adm ven …"
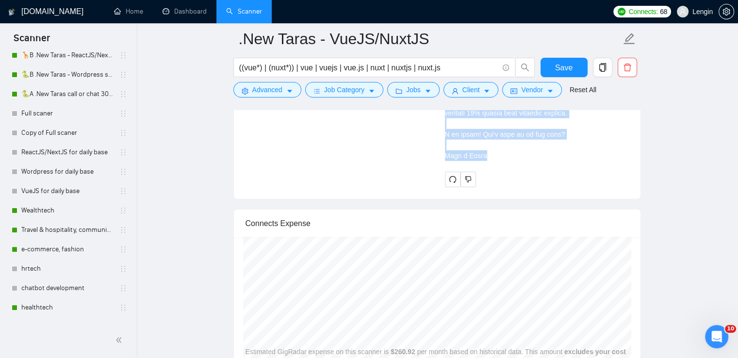
scroll to position [378, 0]
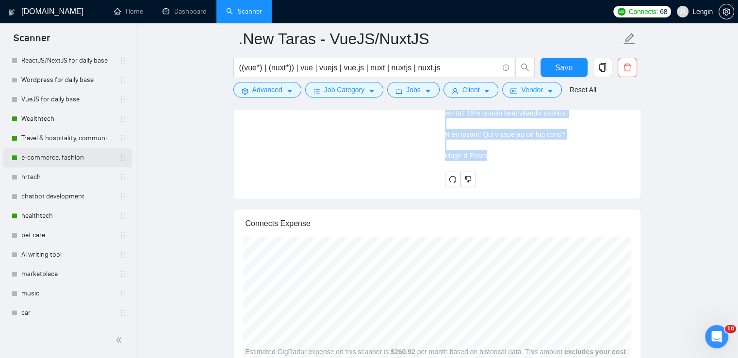
click at [61, 158] on link "e-commerce, fashion" at bounding box center [67, 157] width 92 height 19
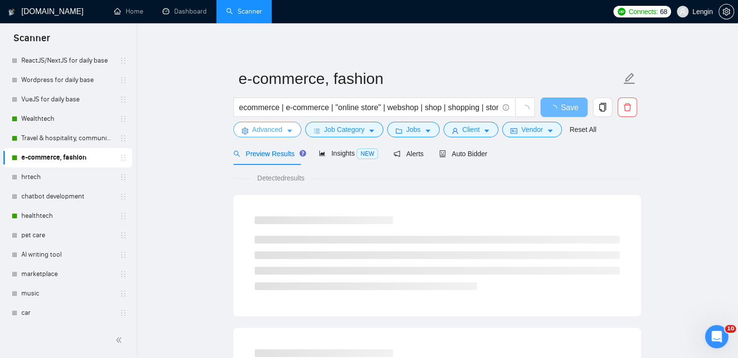
click at [286, 135] on button "Advanced" at bounding box center [267, 130] width 68 height 16
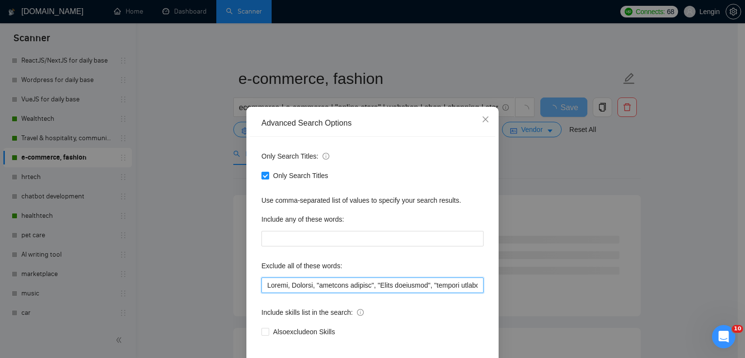
click at [267, 288] on input "text" at bounding box center [372, 285] width 222 height 16
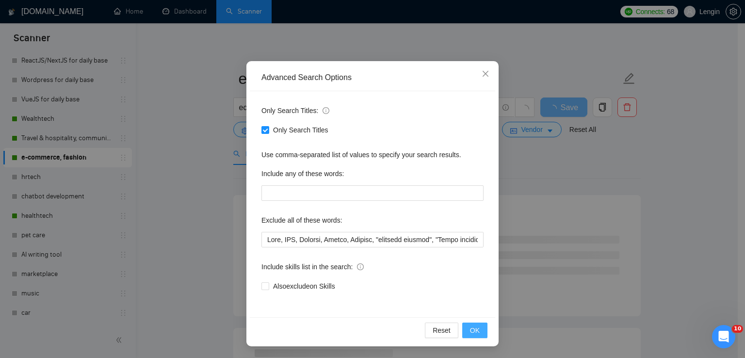
click at [471, 327] on span "OK" at bounding box center [475, 330] width 10 height 11
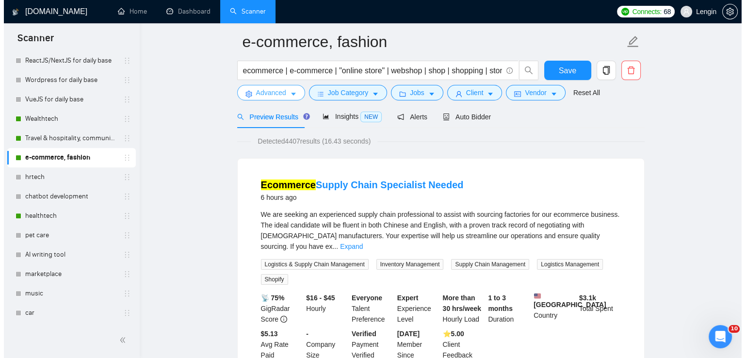
scroll to position [0, 0]
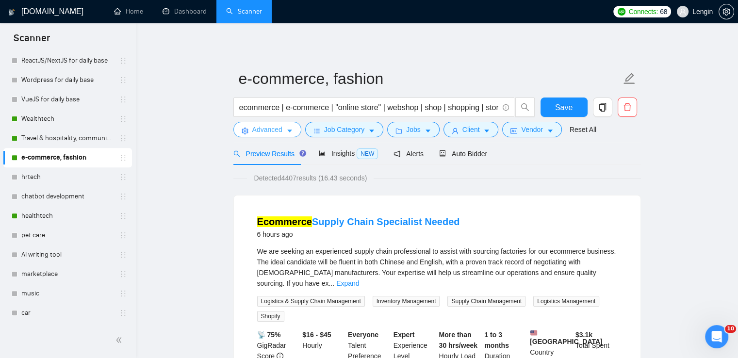
click at [293, 128] on button "Advanced" at bounding box center [267, 130] width 68 height 16
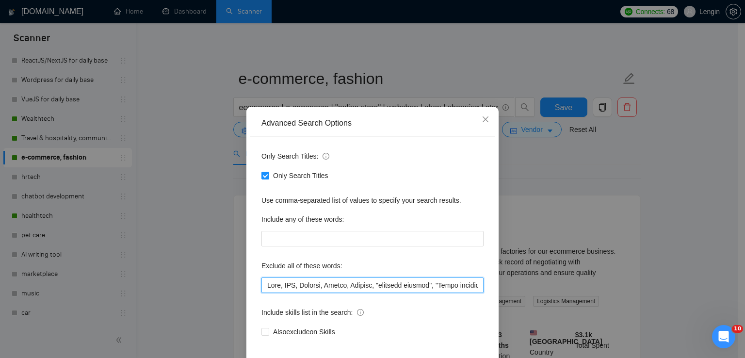
click at [276, 286] on input "text" at bounding box center [372, 285] width 222 height 16
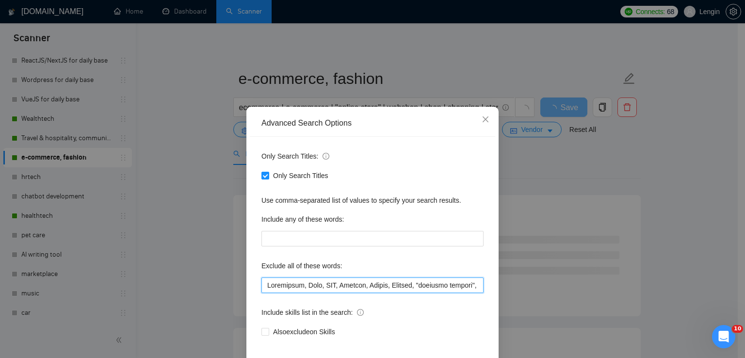
scroll to position [46, 0]
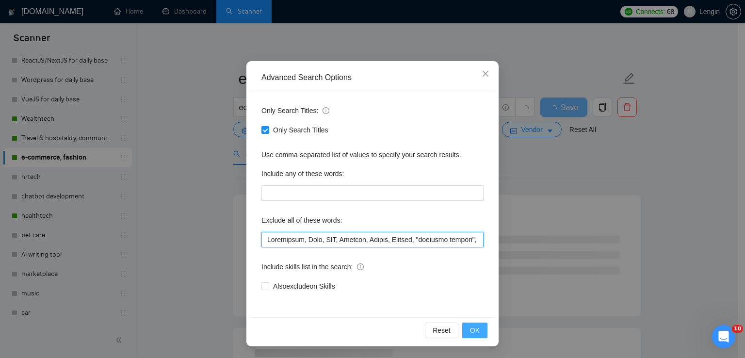
type input "Loremipsum, Dolo, SIT, Ametcon, Adipis, Elitsed, "doeiusmo tempori", "Utlab etd…"
click at [470, 329] on span "OK" at bounding box center [475, 330] width 10 height 11
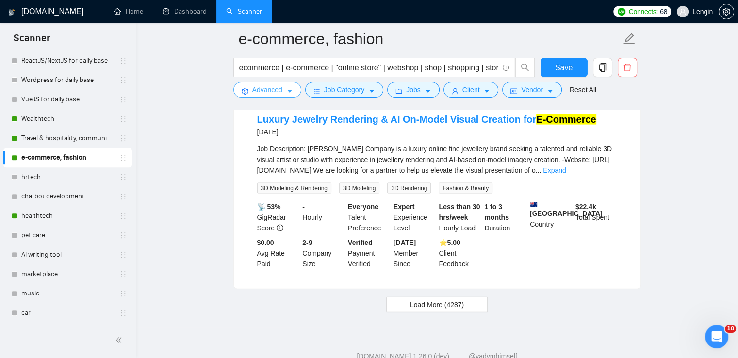
scroll to position [1981, 0]
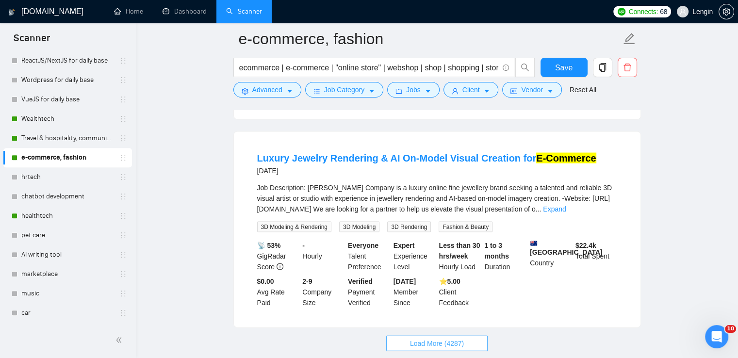
click at [427, 338] on span "Load More (4287)" at bounding box center [437, 343] width 54 height 11
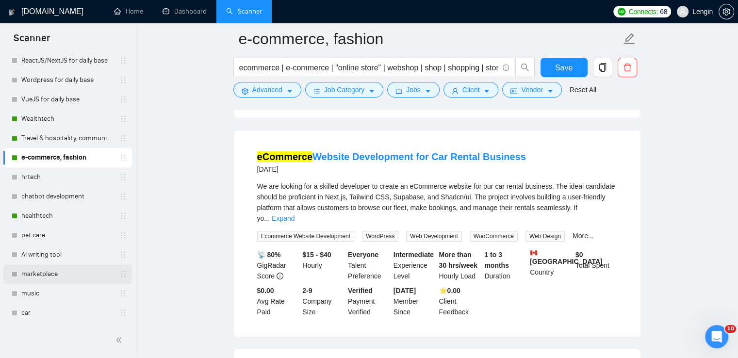
scroll to position [3681, 0]
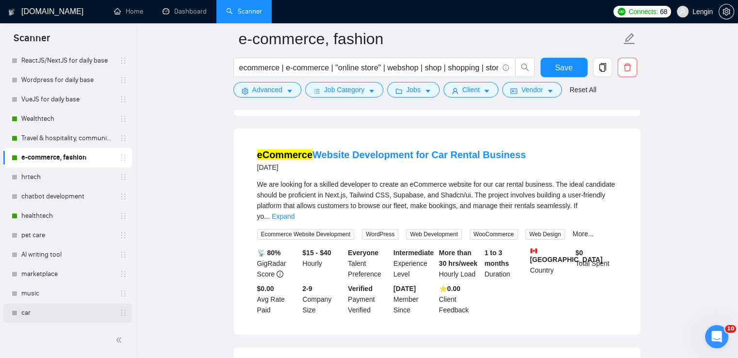
click at [41, 312] on link "car" at bounding box center [67, 312] width 92 height 19
click at [556, 69] on span "Save" at bounding box center [563, 68] width 17 height 12
click at [39, 313] on link "car" at bounding box center [67, 312] width 92 height 19
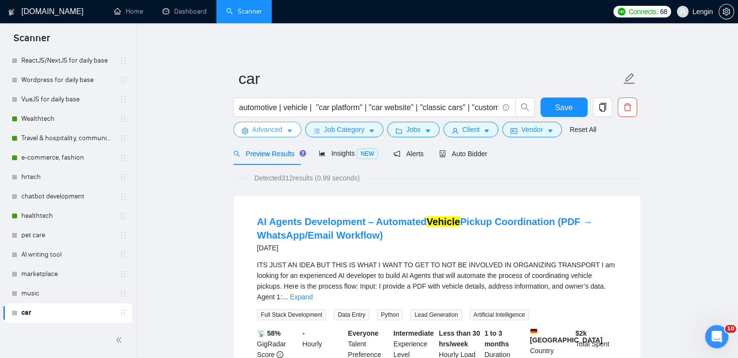
click at [279, 128] on span "Advanced" at bounding box center [267, 129] width 30 height 11
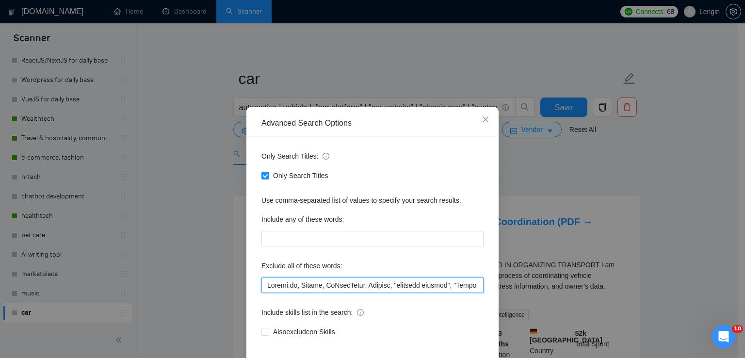
click at [264, 283] on input "text" at bounding box center [372, 285] width 222 height 16
paste input "car rental business"
type input "Loremi.do, Sitame, CoNsecTetur, Adipisc, "elitsedd eiusmod", "Tempo incididun",…"
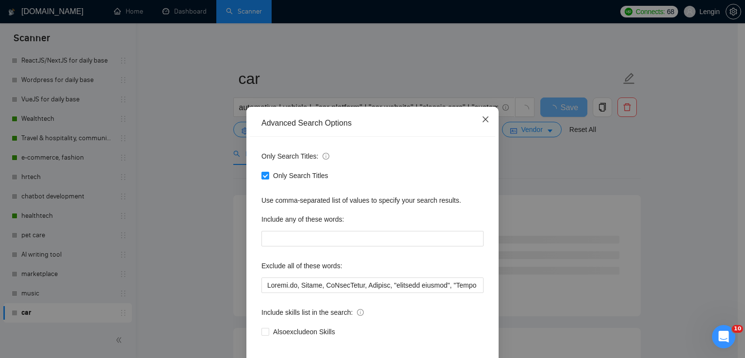
click at [482, 121] on icon "close" at bounding box center [486, 119] width 8 height 8
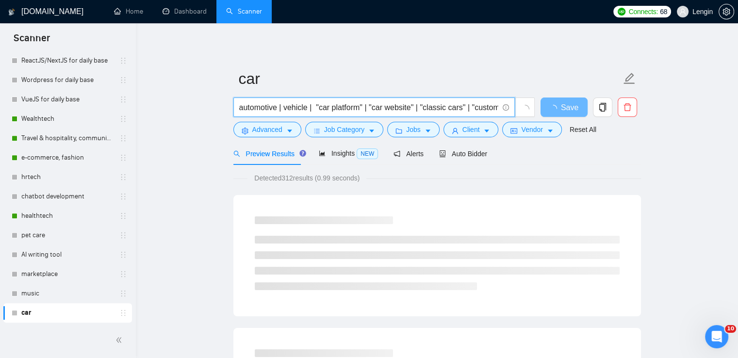
click at [244, 109] on input "automotive | vehicle | "car platform" | "car website" | "classic cars" | "custo…" at bounding box center [368, 107] width 259 height 12
paste input "car rental business"
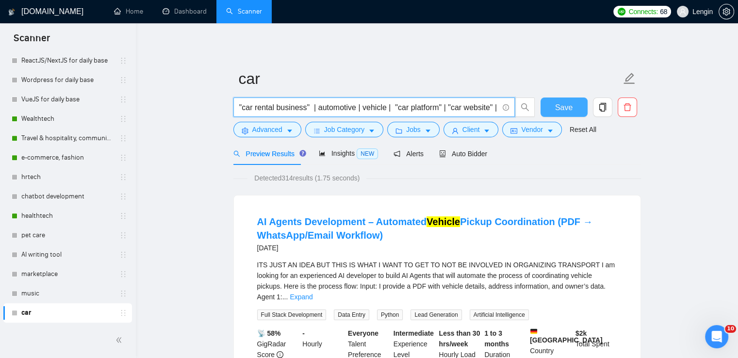
type input ""car rental business" | automotive | vehicle | "car platform" | "car website" |…"
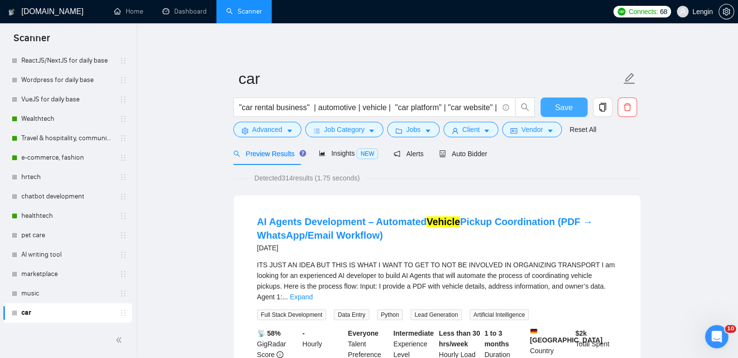
click at [558, 105] on span "Save" at bounding box center [563, 107] width 17 height 12
click at [52, 217] on link "healthtech" at bounding box center [67, 215] width 92 height 19
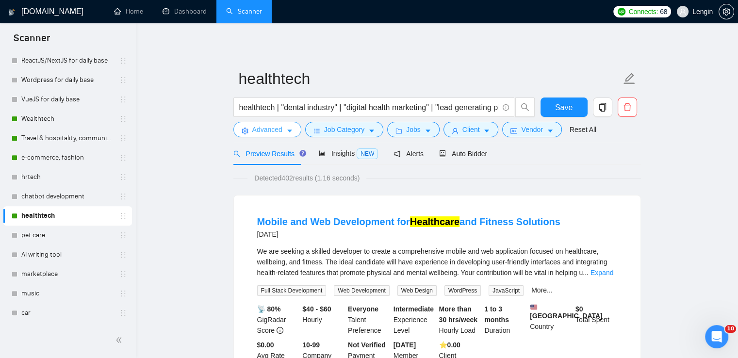
click at [292, 133] on icon "caret-down" at bounding box center [289, 131] width 7 height 7
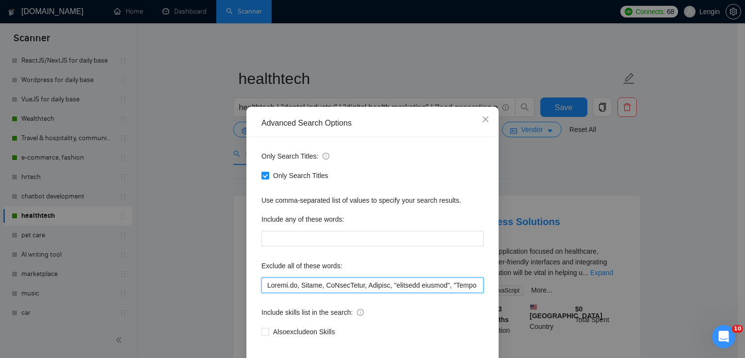
click at [264, 285] on input "text" at bounding box center [372, 285] width 222 height 16
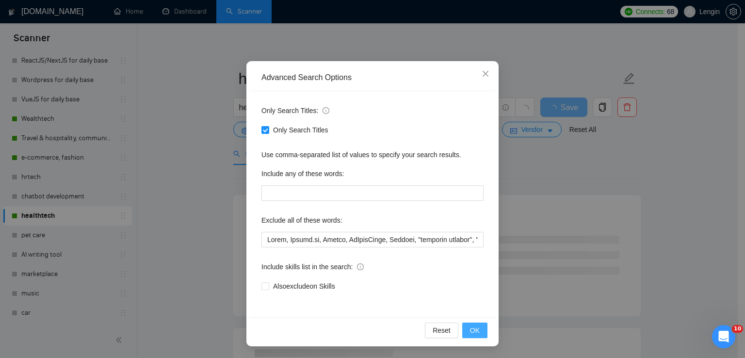
click at [470, 331] on span "OK" at bounding box center [475, 330] width 10 height 11
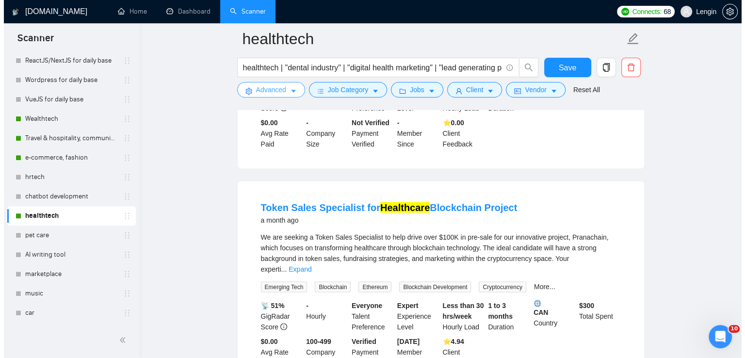
scroll to position [1805, 0]
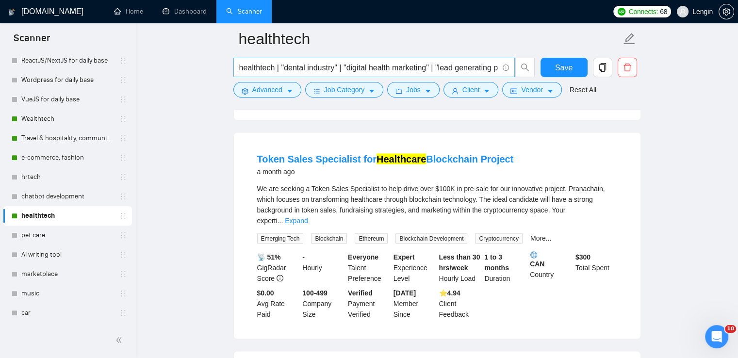
click at [250, 65] on input "healthtech | "dental industry" | "digital health marketing" | "lead generating …" at bounding box center [368, 68] width 259 height 12
click at [251, 90] on button "Advanced" at bounding box center [267, 90] width 68 height 16
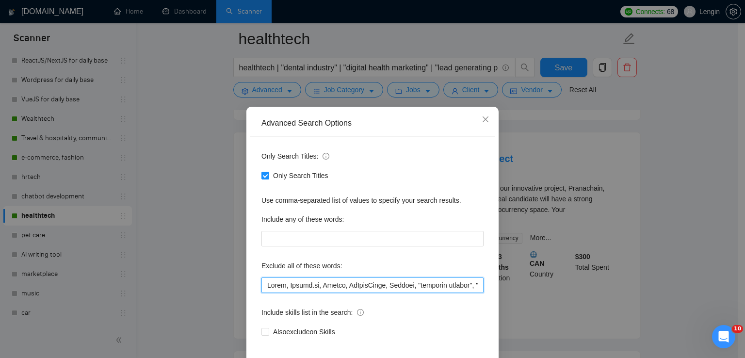
click at [264, 284] on input "text" at bounding box center [372, 285] width 222 height 16
paste input "token sales specialist"
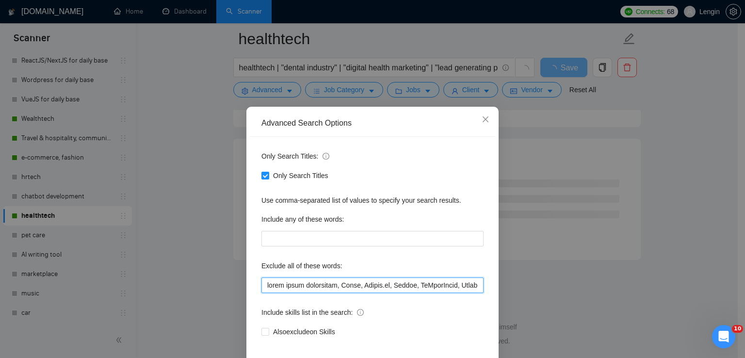
scroll to position [46, 0]
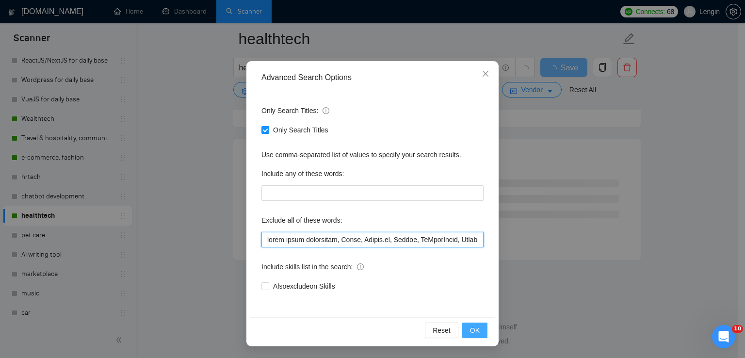
type input "lorem ipsum dolorsitam, Conse, Adipis.el, Seddoe, TeMporIncid, Utlabor, "etdolo…"
click at [470, 327] on span "OK" at bounding box center [475, 330] width 10 height 11
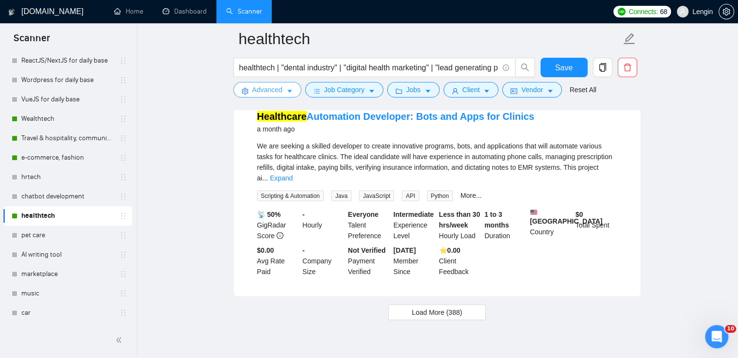
scroll to position [2056, 0]
click at [438, 307] on span "Load More (388)" at bounding box center [437, 312] width 50 height 11
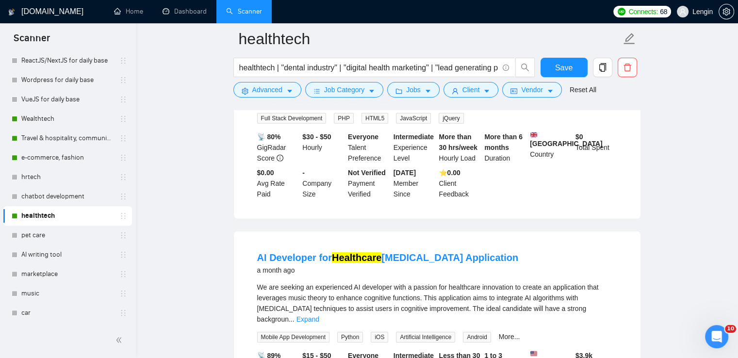
scroll to position [2998, 0]
click at [239, 66] on input "healthtech | "dental industry" | "digital health marketing" | "lead generating …" at bounding box center [368, 68] width 259 height 12
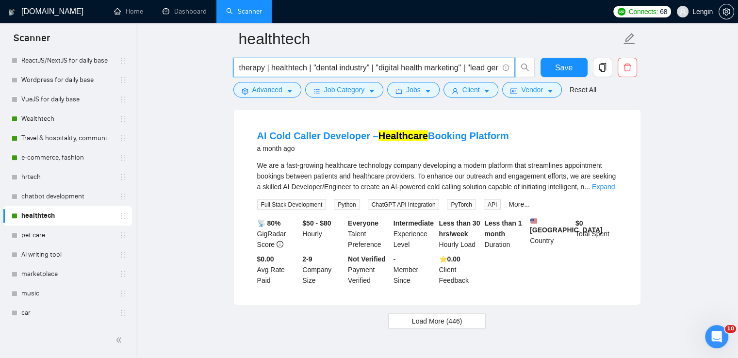
scroll to position [2079, 0]
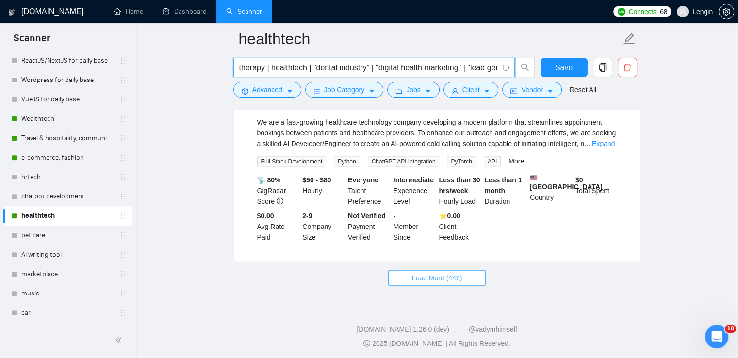
type input "therapy | healthtech | "dental industry" | "digital health marketing" | "lead g…"
click at [445, 274] on span "Load More (446)" at bounding box center [437, 278] width 50 height 11
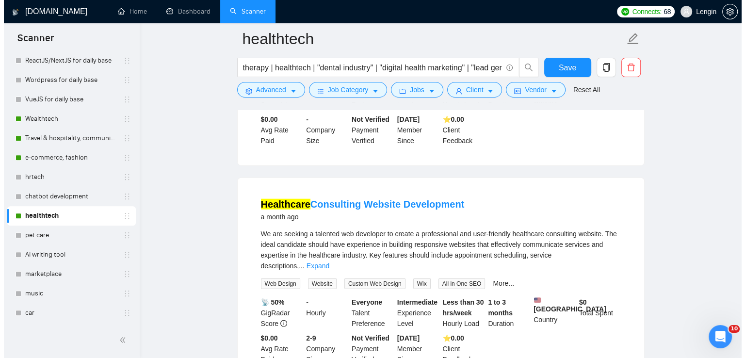
scroll to position [2394, 0]
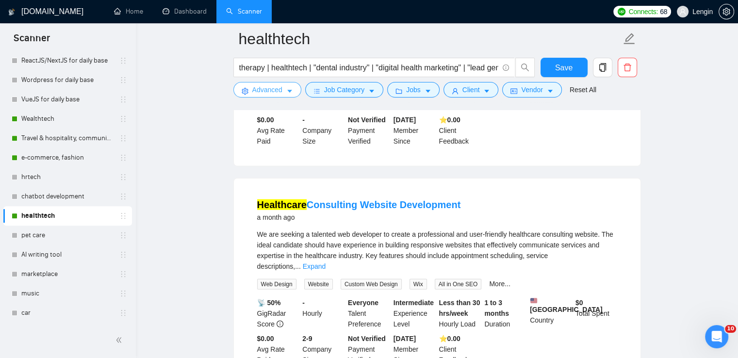
click at [269, 94] on span "Advanced" at bounding box center [267, 89] width 30 height 11
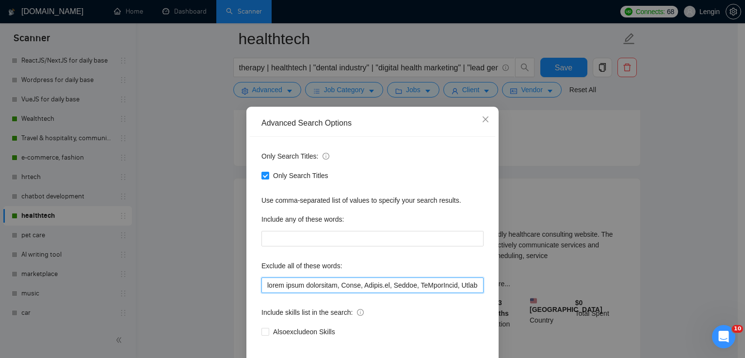
click at [268, 287] on input "text" at bounding box center [372, 285] width 222 height 16
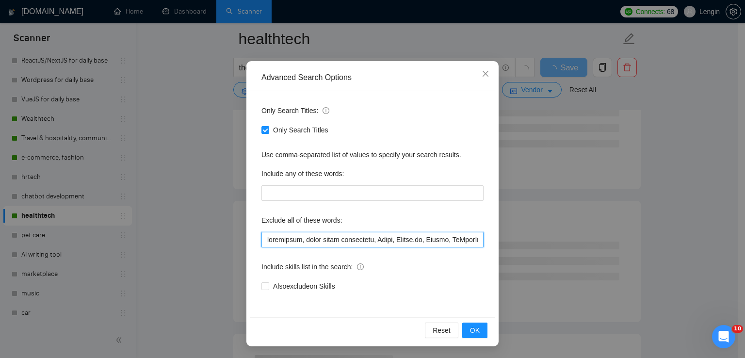
drag, startPoint x: 296, startPoint y: 239, endPoint x: 253, endPoint y: 239, distance: 42.7
click at [253, 239] on div "Only Search Titles: Only Search Titles Use comma-separated list of values to sp…" at bounding box center [372, 204] width 245 height 226
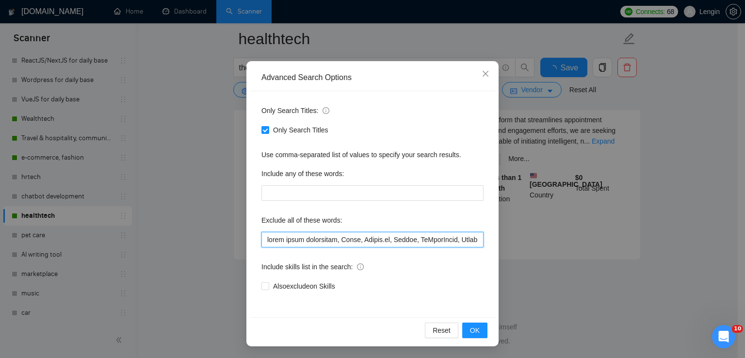
scroll to position [2079, 0]
type input "lorem ipsum dolorsitam, Conse, Adipis.el, Seddoe, TeMporIncid, Utlabor, "etdolo…"
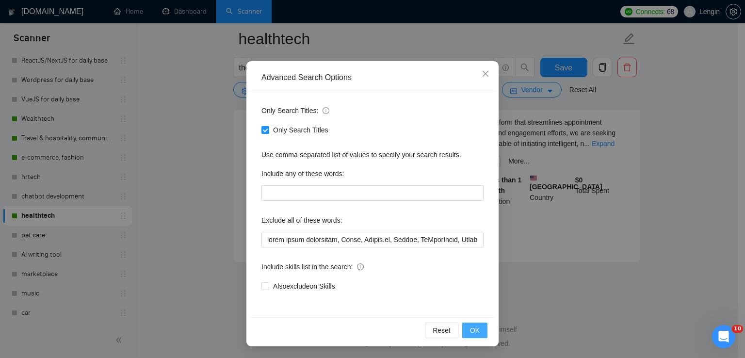
click at [470, 325] on span "OK" at bounding box center [475, 330] width 10 height 11
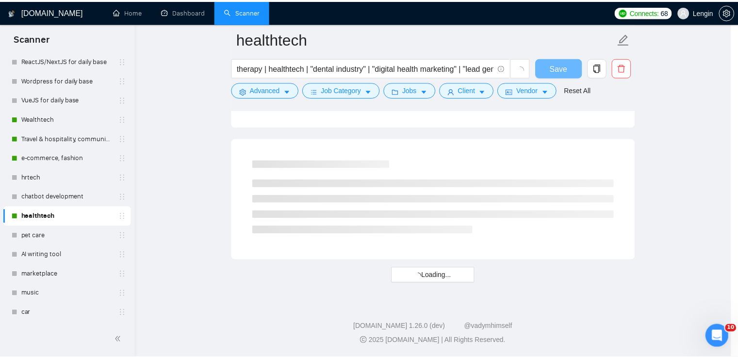
scroll to position [0, 0]
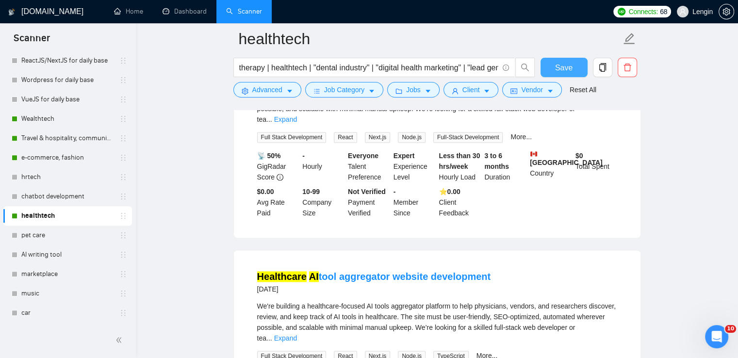
click at [556, 65] on span "Save" at bounding box center [563, 68] width 17 height 12
click at [44, 232] on link "pet care" at bounding box center [67, 235] width 92 height 19
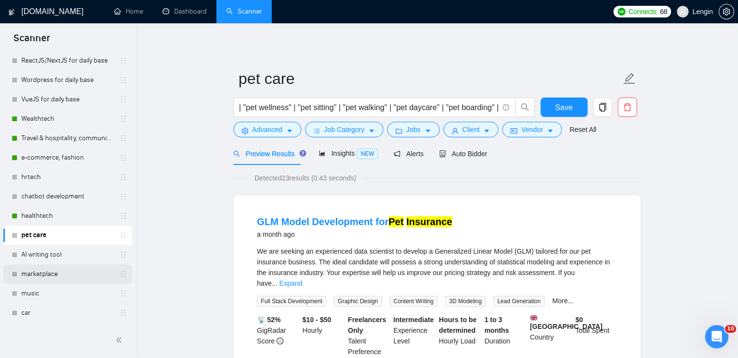
click at [33, 272] on link "marketplace" at bounding box center [67, 273] width 92 height 19
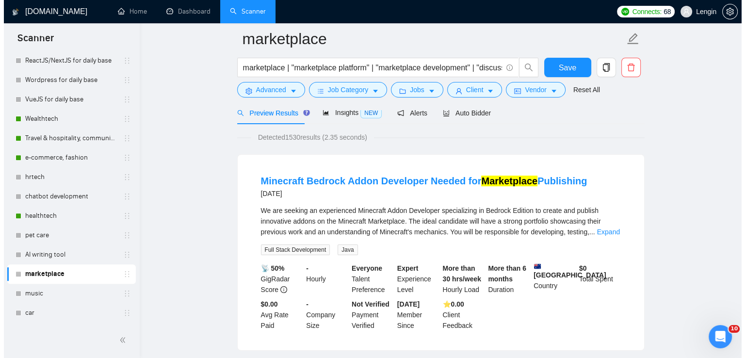
scroll to position [50, 0]
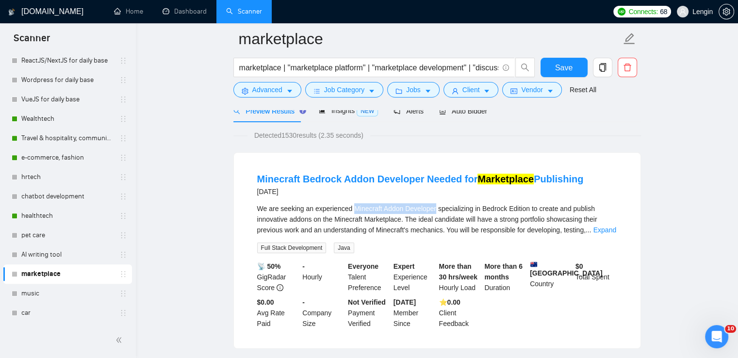
drag, startPoint x: 353, startPoint y: 208, endPoint x: 433, endPoint y: 208, distance: 80.0
click at [433, 208] on span "We are seeking an experienced Minecraft Addon Developer specializing in Bedrock…" at bounding box center [427, 219] width 340 height 29
copy span "Minecraft Addon Developer"
click at [274, 89] on span "Advanced" at bounding box center [267, 89] width 30 height 11
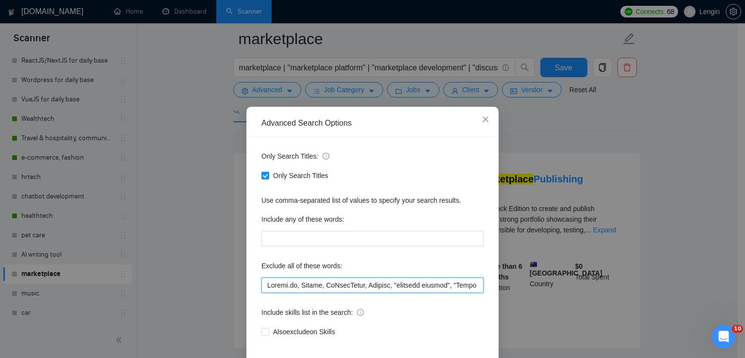
click at [270, 282] on input "text" at bounding box center [372, 285] width 222 height 16
paste input "Minecraft Addon Developer"
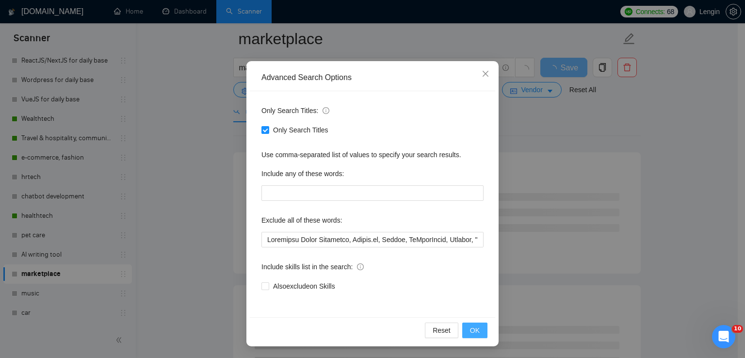
click at [477, 331] on button "OK" at bounding box center [474, 331] width 25 height 16
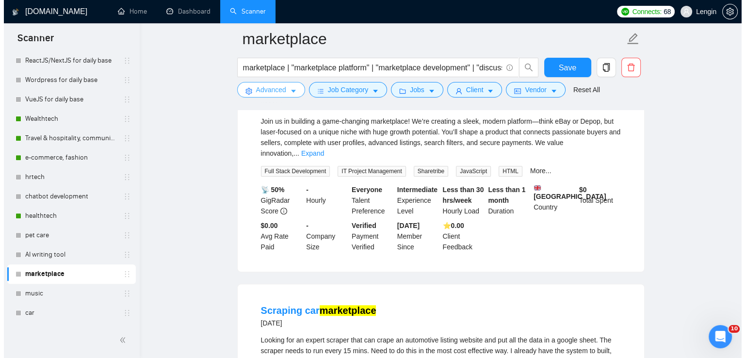
scroll to position [898, 0]
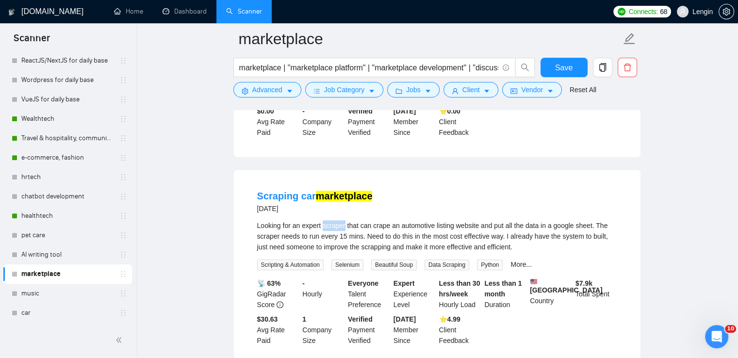
drag, startPoint x: 344, startPoint y: 207, endPoint x: 324, endPoint y: 207, distance: 20.9
click at [324, 220] on div "Looking for an expert scraper that can crape an automotive listing website and …" at bounding box center [437, 236] width 360 height 32
copy div "scraper"
click at [277, 90] on span "Advanced" at bounding box center [267, 89] width 30 height 11
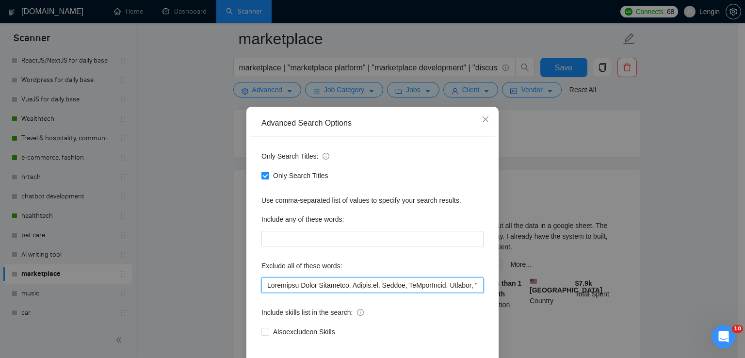
click at [263, 281] on input "text" at bounding box center [372, 285] width 222 height 16
paste input "scraper"
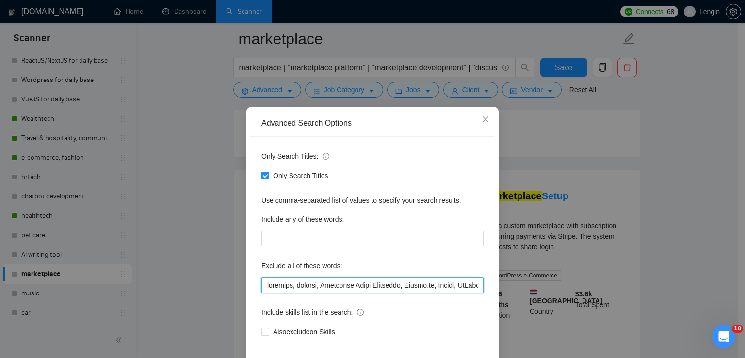
scroll to position [46, 0]
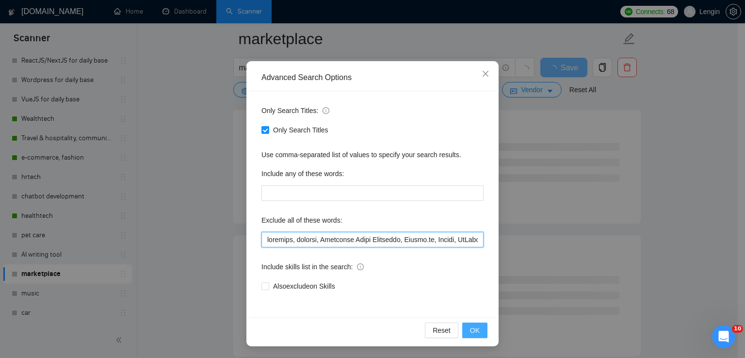
type input "loremips, dolorsi, Ametconse Adipi Elitseddo, Eiusmo.te, Incidi, UtLaboReetd, M…"
click at [473, 325] on span "OK" at bounding box center [475, 330] width 10 height 11
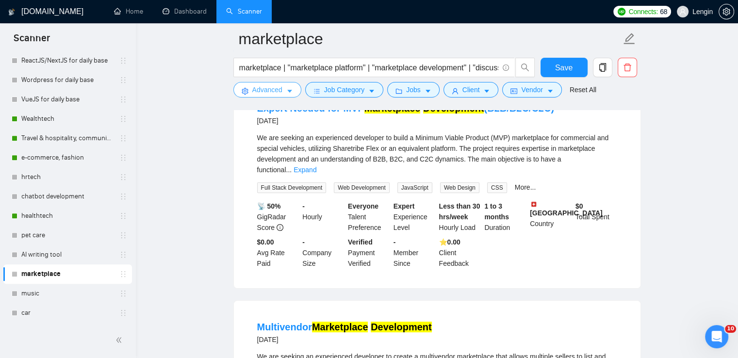
scroll to position [0, 0]
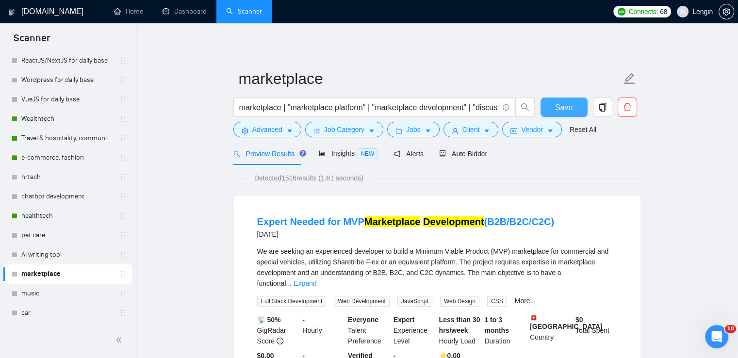
click at [551, 103] on button "Save" at bounding box center [563, 106] width 47 height 19
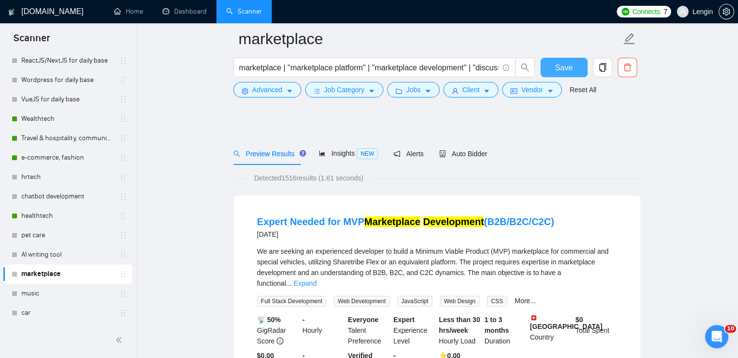
scroll to position [87, 0]
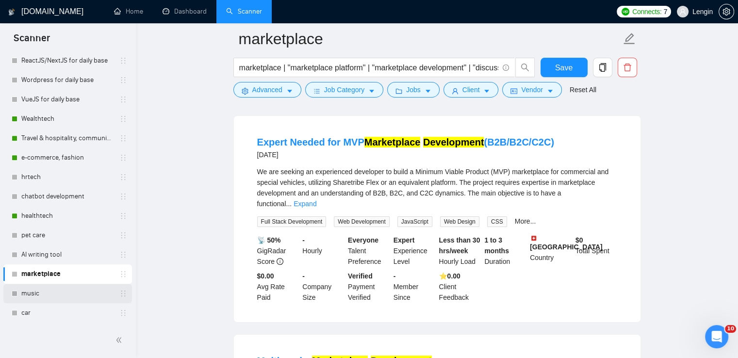
click at [52, 294] on link "music" at bounding box center [67, 293] width 92 height 19
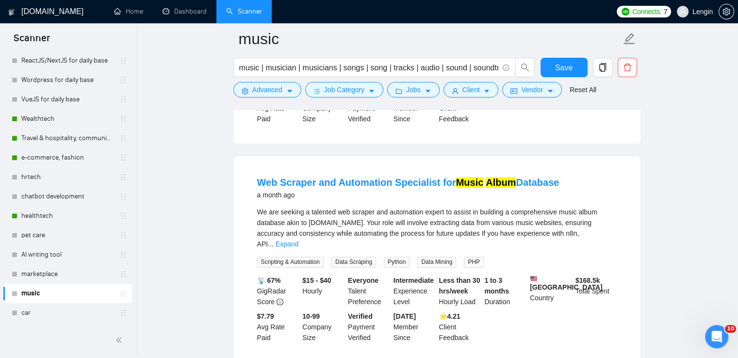
scroll to position [1168, 0]
drag, startPoint x: 337, startPoint y: 166, endPoint x: 440, endPoint y: 166, distance: 103.3
click at [440, 208] on span "We are seeking a talented web scraper and automation expert to assist in buildi…" at bounding box center [427, 228] width 340 height 40
copy span "web scraper and automation exper"
click at [184, 204] on main "music music | musician | musicians | songs | song | tracks | audio | sound | so…" at bounding box center [436, 58] width 571 height 2375
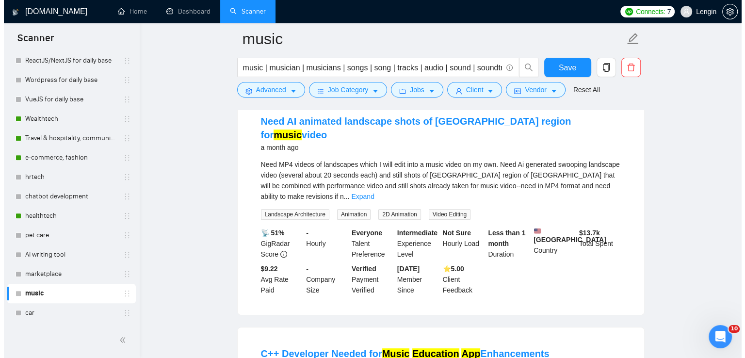
scroll to position [0, 0]
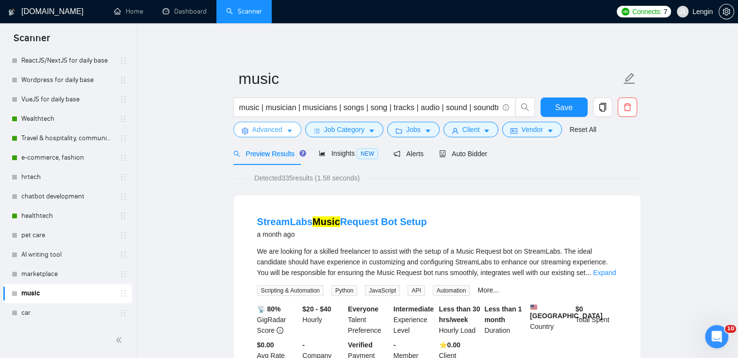
click at [277, 134] on span "Advanced" at bounding box center [267, 129] width 30 height 11
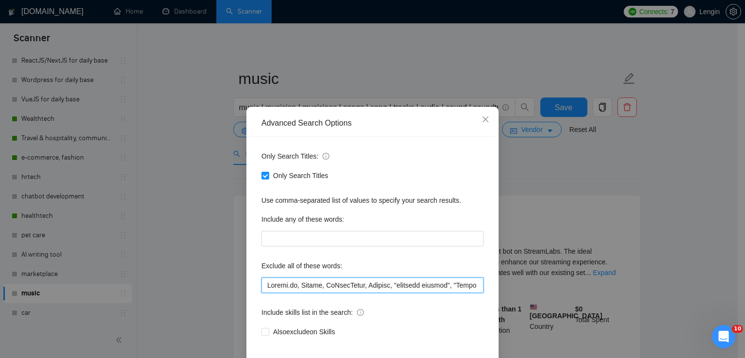
click at [269, 286] on input "text" at bounding box center [372, 285] width 222 height 16
paste input "web scraper and automation exper"
click at [310, 286] on input "text" at bounding box center [372, 285] width 222 height 16
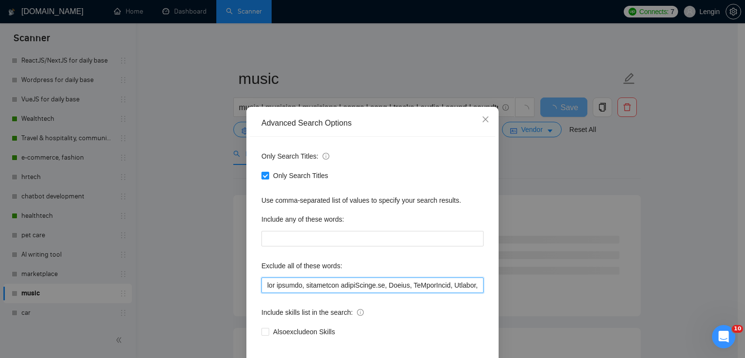
click at [362, 286] on input "text" at bounding box center [372, 285] width 222 height 16
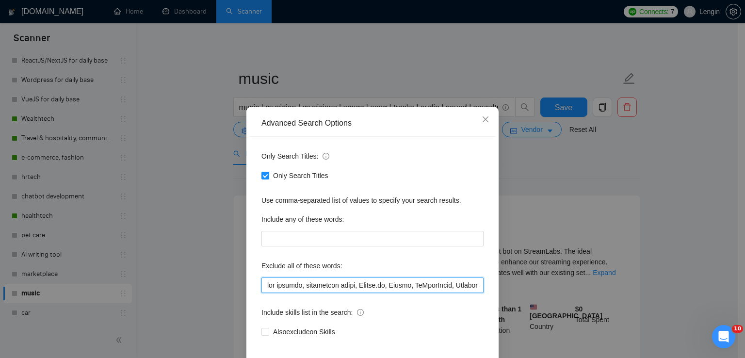
scroll to position [46, 0]
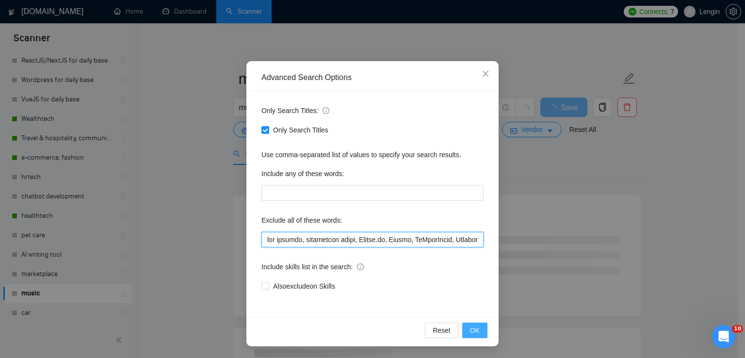
type input "lor ipsumdo, sitametcon adipi, Elitse.do, Eiusmo, TeMporIncid, Utlabor, "etdolo…"
click at [471, 329] on span "OK" at bounding box center [475, 330] width 10 height 11
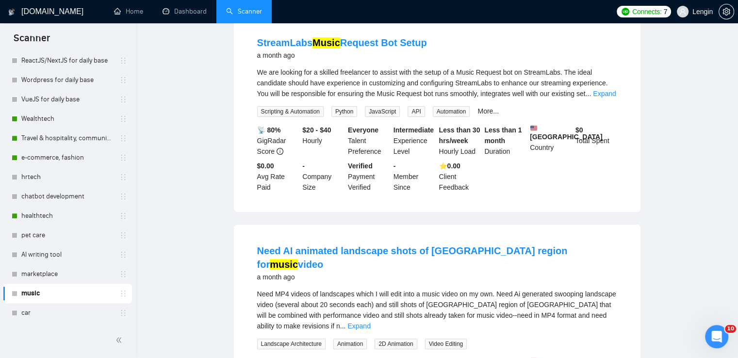
scroll to position [0, 0]
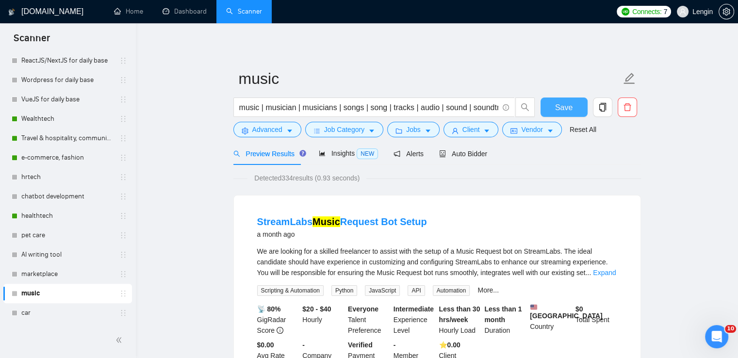
click at [559, 114] on button "Save" at bounding box center [563, 106] width 47 height 19
click at [49, 309] on link "car" at bounding box center [67, 312] width 92 height 19
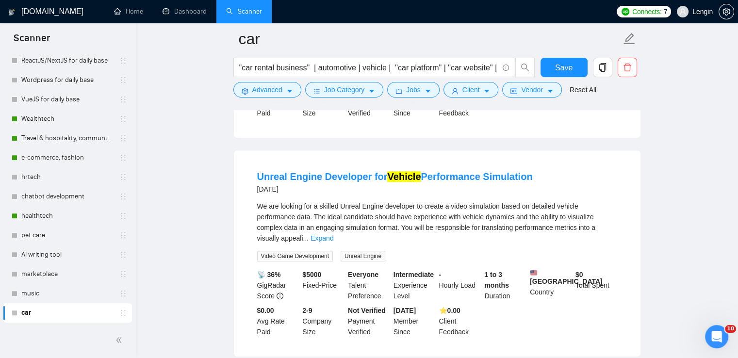
scroll to position [504, 0]
drag, startPoint x: 382, startPoint y: 184, endPoint x: 341, endPoint y: 181, distance: 41.3
click at [341, 202] on span "We are looking for a skilled Unreal Engine developer to create a video simulati…" at bounding box center [426, 222] width 338 height 40
copy span "Unreal Engine"
click at [233, 233] on div "Unreal Engine Developer for Vehicle Performance Simulation [DATE] We are lookin…" at bounding box center [436, 252] width 407 height 207
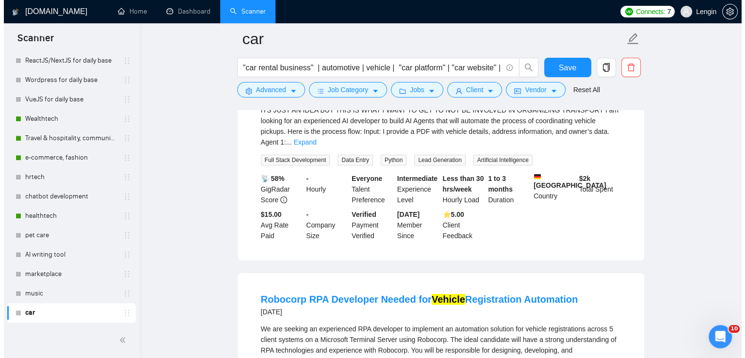
scroll to position [0, 0]
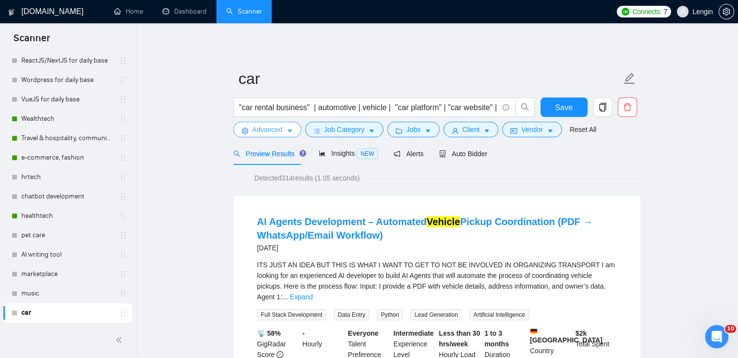
click at [279, 136] on button "Advanced" at bounding box center [267, 130] width 68 height 16
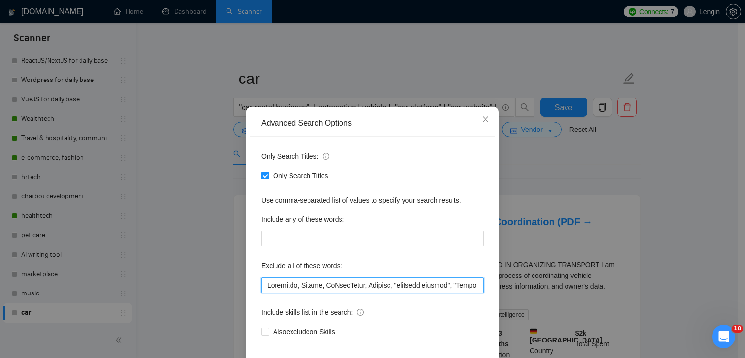
click at [263, 285] on input "text" at bounding box center [372, 285] width 222 height 16
paste input "Unreal Engine"
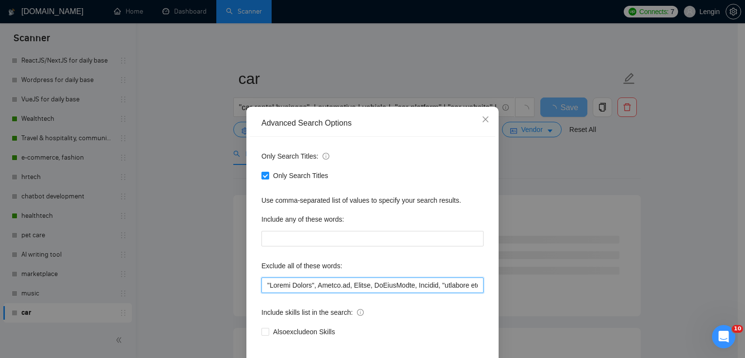
scroll to position [46, 0]
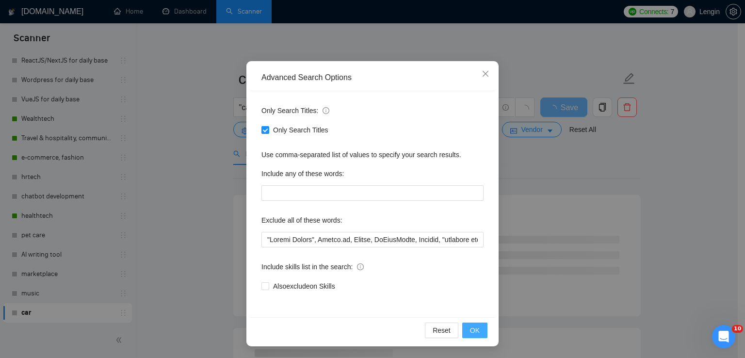
click at [470, 328] on span "OK" at bounding box center [475, 330] width 10 height 11
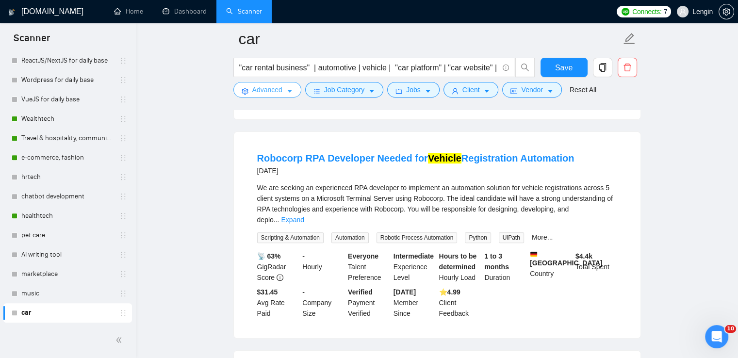
scroll to position [310, 0]
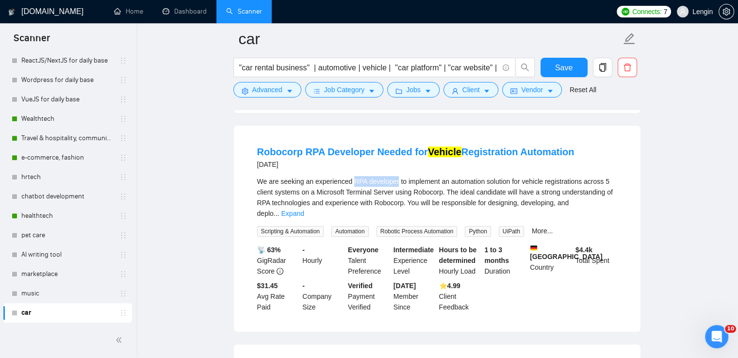
drag, startPoint x: 394, startPoint y: 171, endPoint x: 351, endPoint y: 167, distance: 42.9
click at [351, 178] on span "We are seeking an experienced RPA developer to implement an automation solution…" at bounding box center [435, 198] width 356 height 40
copy span "RPA developer"
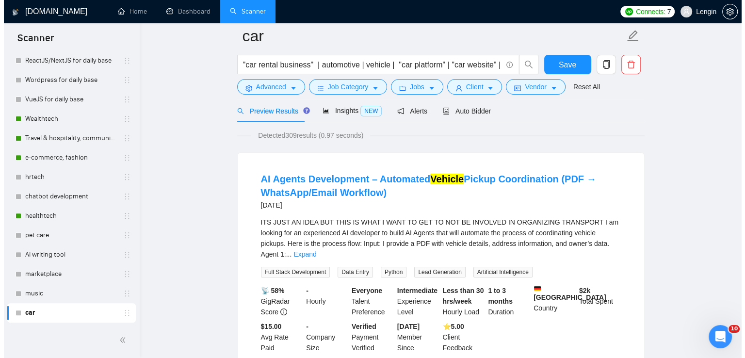
scroll to position [0, 0]
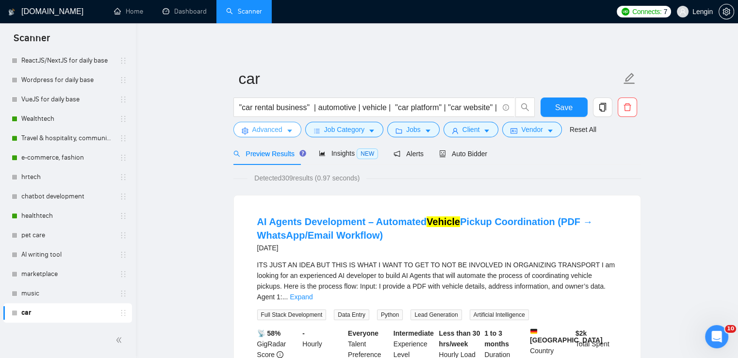
click at [285, 136] on button "Advanced" at bounding box center [267, 130] width 68 height 16
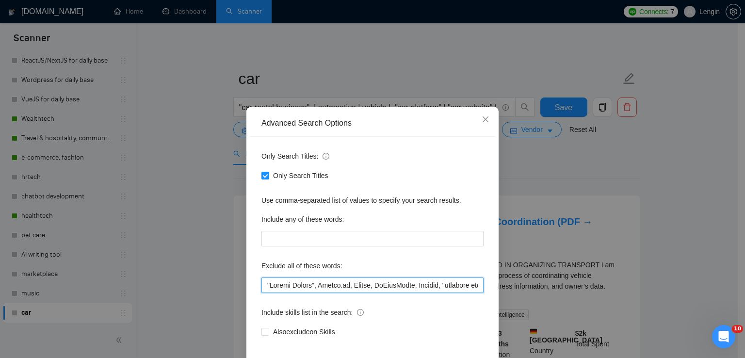
click at [262, 286] on input "text" at bounding box center [372, 285] width 222 height 16
paste input "RPA developer"
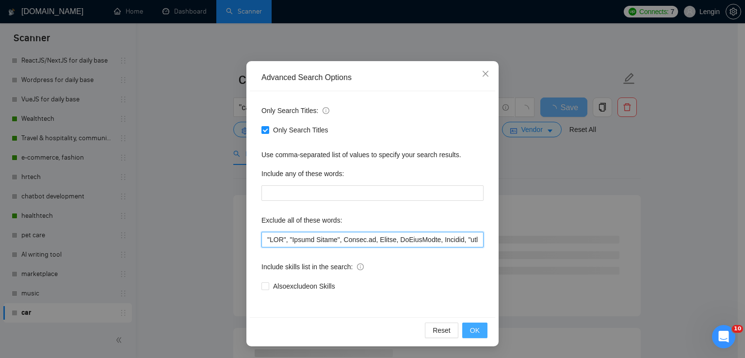
type input ""LOR", "Ipsumd Sitame", Consec.ad, Elitse, DoEiusModte, Incidid, "utlabore etdo…"
click at [474, 326] on span "OK" at bounding box center [475, 330] width 10 height 11
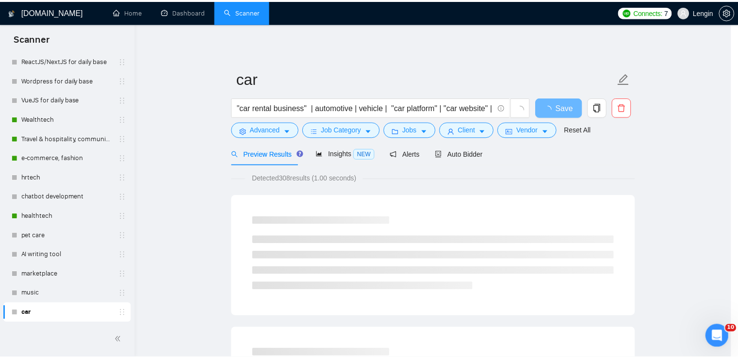
scroll to position [0, 0]
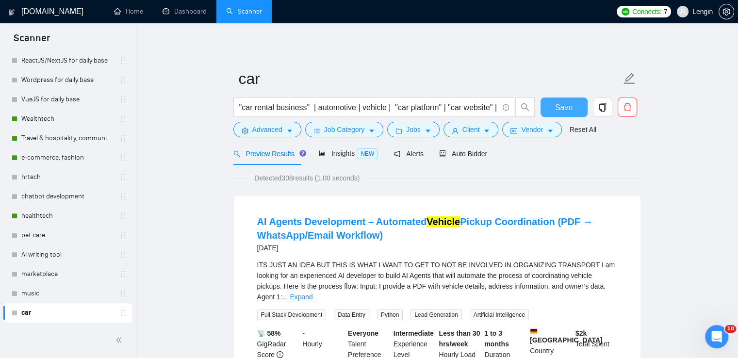
click at [568, 107] on span "Save" at bounding box center [563, 107] width 17 height 12
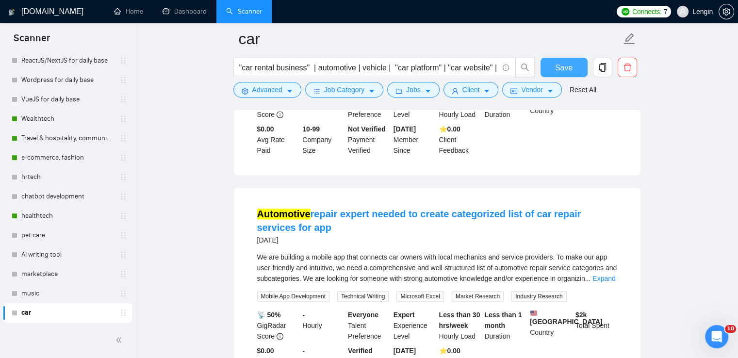
scroll to position [1327, 0]
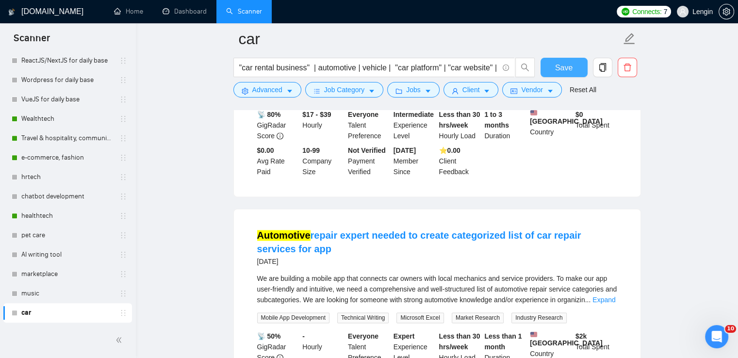
click at [563, 71] on span "Save" at bounding box center [563, 68] width 17 height 12
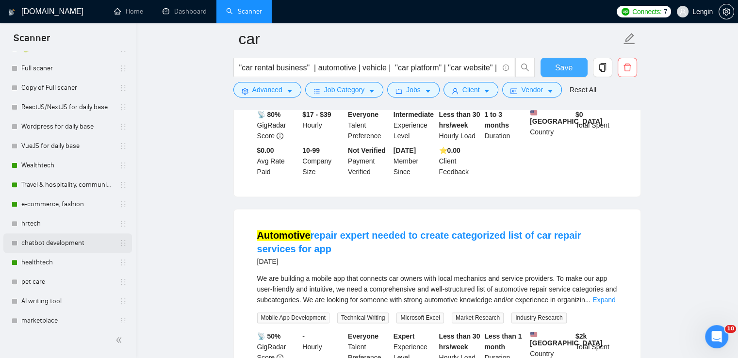
scroll to position [324, 0]
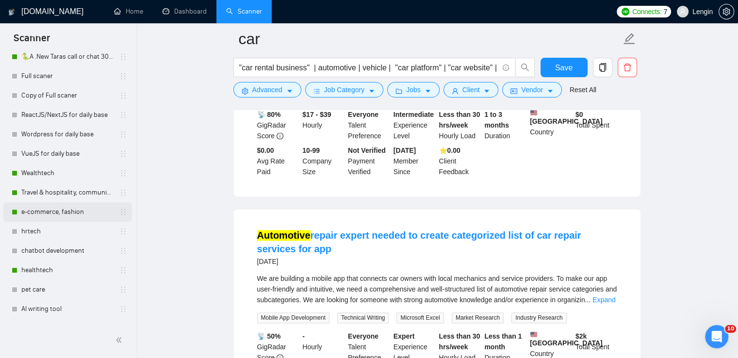
click at [52, 209] on link "e-commerce, fashion" at bounding box center [67, 211] width 92 height 19
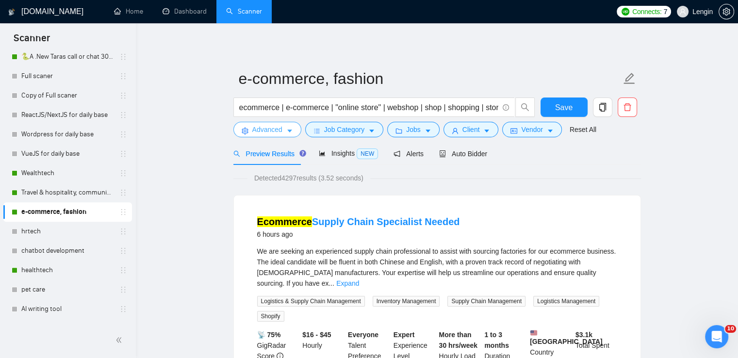
click at [279, 130] on span "Advanced" at bounding box center [267, 129] width 30 height 11
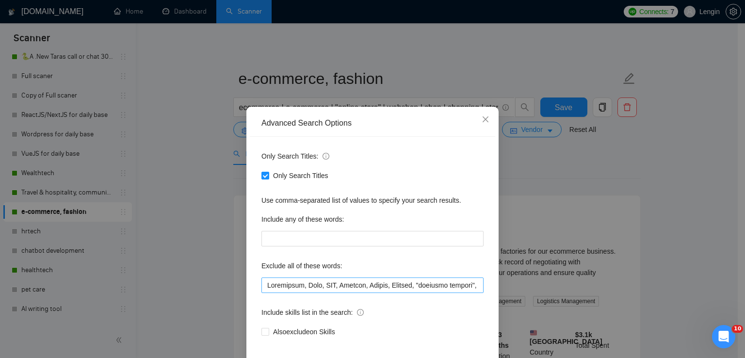
scroll to position [46, 0]
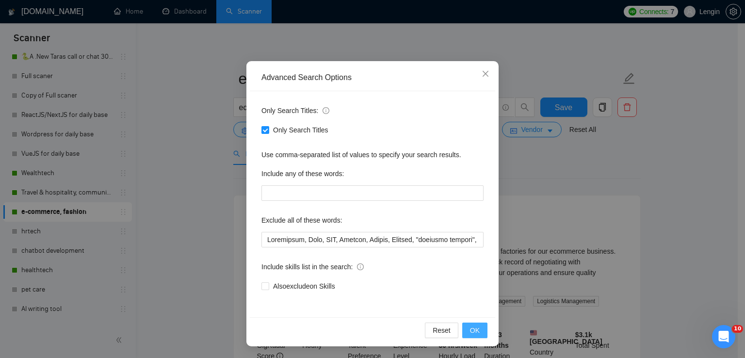
click at [477, 334] on button "OK" at bounding box center [474, 331] width 25 height 16
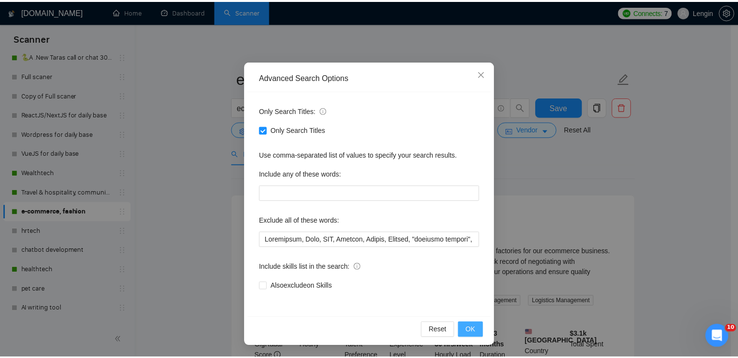
scroll to position [0, 0]
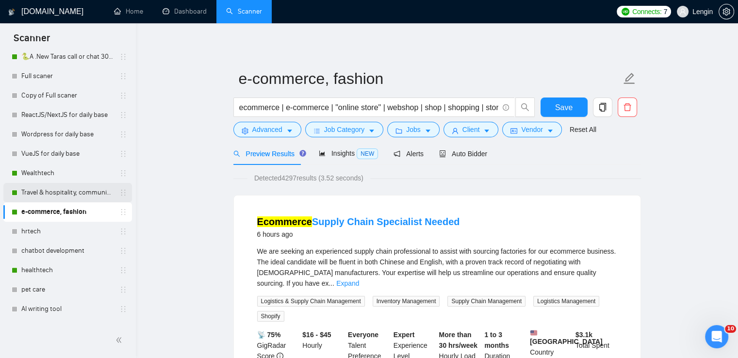
click at [54, 192] on link "Travel & hospitality, community & social networking, entertainment, event manag…" at bounding box center [67, 192] width 92 height 19
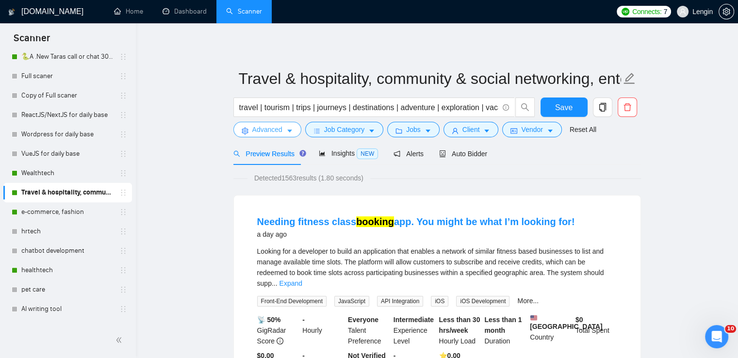
click at [285, 134] on button "Advanced" at bounding box center [267, 130] width 68 height 16
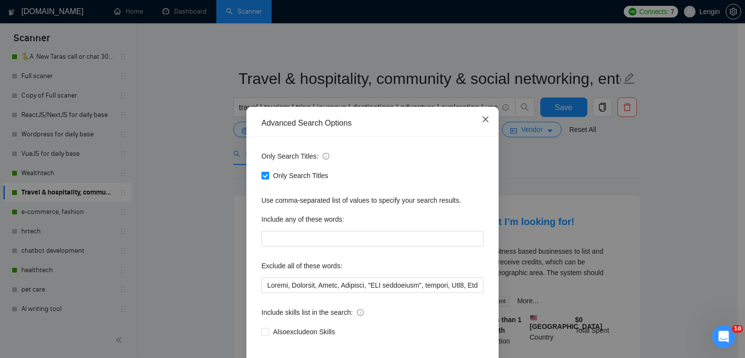
click at [482, 117] on icon "close" at bounding box center [486, 119] width 8 height 8
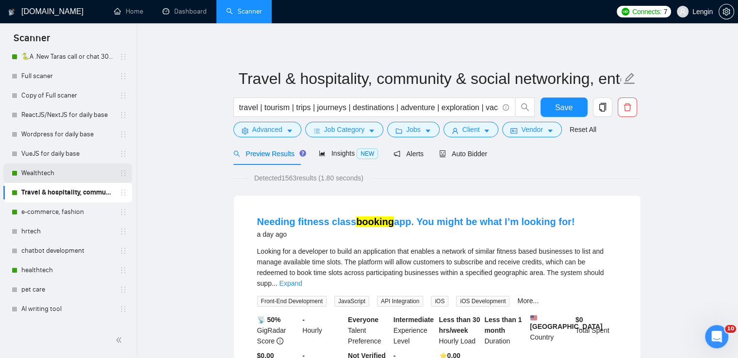
click at [62, 167] on link "Wealthtech" at bounding box center [67, 172] width 92 height 19
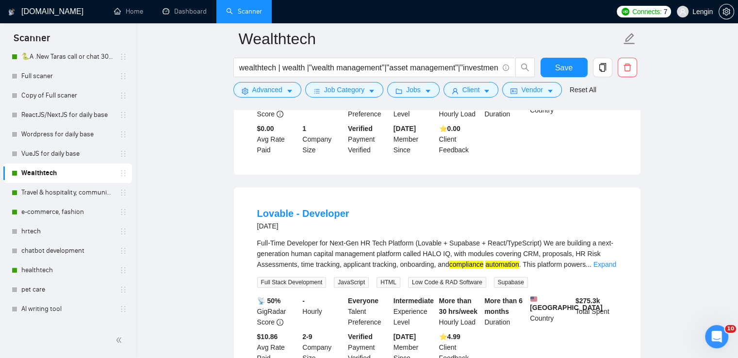
scroll to position [1104, 0]
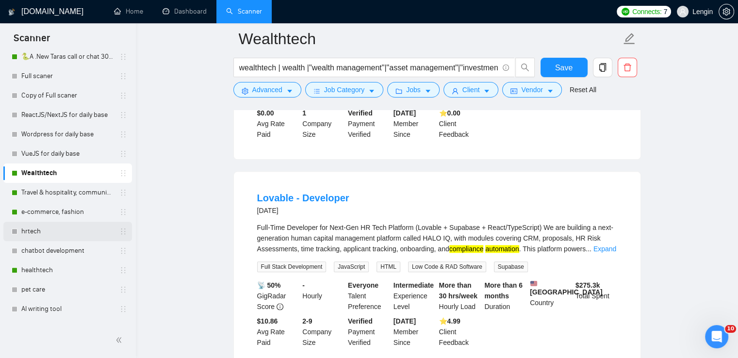
click at [51, 226] on link "hrtech" at bounding box center [67, 231] width 92 height 19
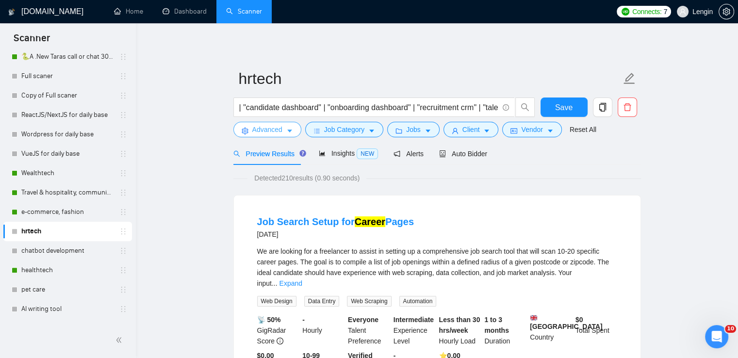
click at [262, 129] on span "Advanced" at bounding box center [267, 129] width 30 height 11
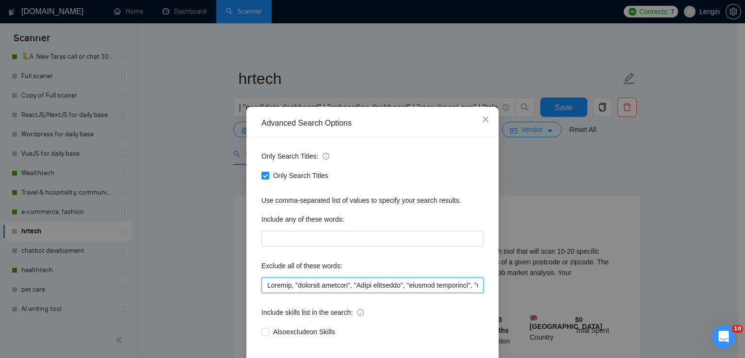
click at [266, 286] on input "text" at bounding box center [372, 285] width 222 height 16
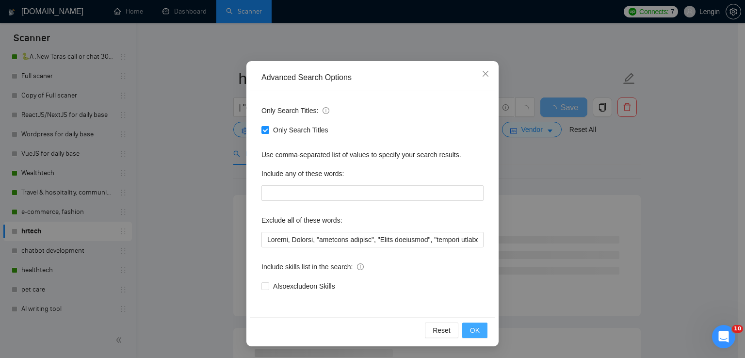
click at [470, 328] on span "OK" at bounding box center [475, 330] width 10 height 11
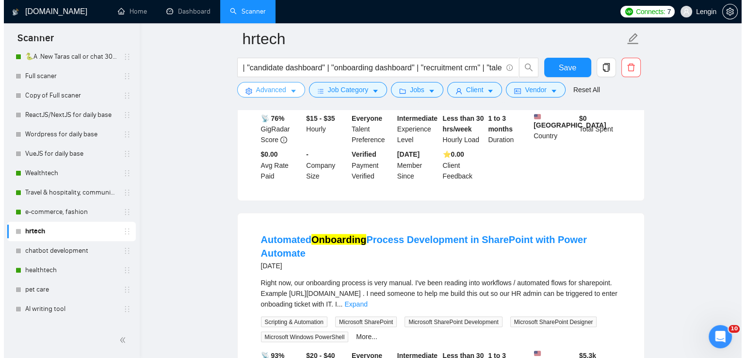
scroll to position [1737, 0]
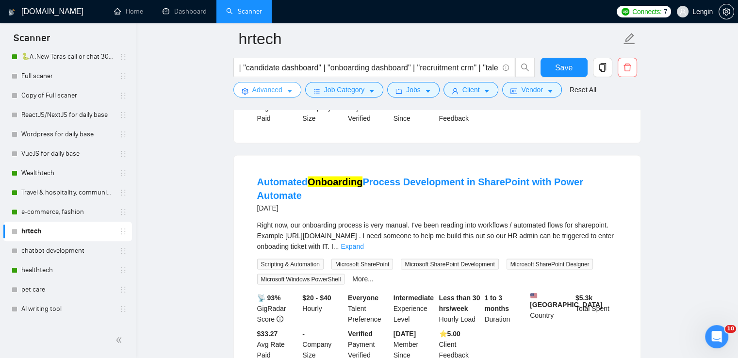
click at [277, 95] on span "Advanced" at bounding box center [267, 89] width 30 height 11
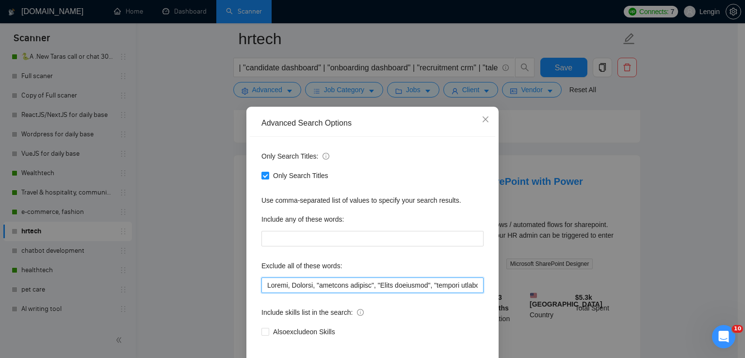
click at [264, 290] on input "text" at bounding box center [372, 285] width 222 height 16
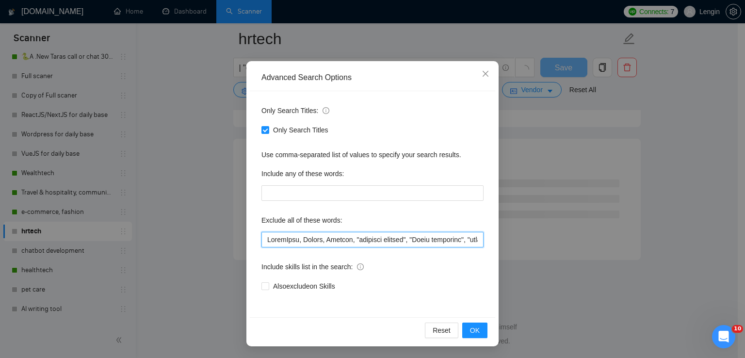
scroll to position [1261, 0]
click at [289, 239] on input "text" at bounding box center [372, 240] width 222 height 16
type input "LoremIpsum, Dolors, Ametcon, "adipisci elitsed", "Doeiu temporinc", "utlabor et…"
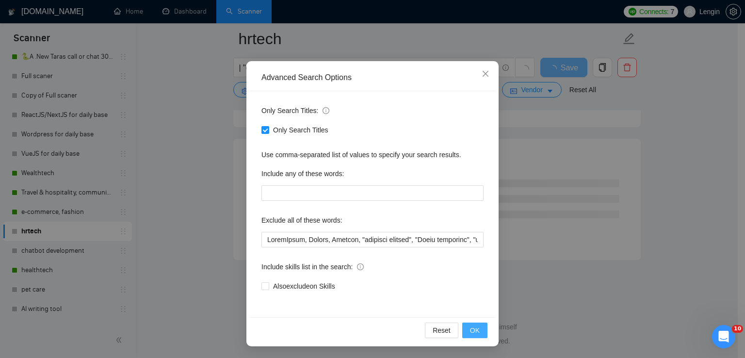
click at [471, 331] on span "OK" at bounding box center [475, 330] width 10 height 11
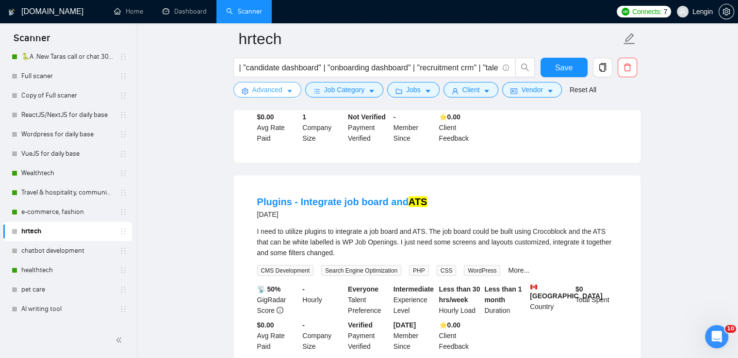
scroll to position [1935, 0]
click at [558, 70] on span "Save" at bounding box center [563, 68] width 17 height 12
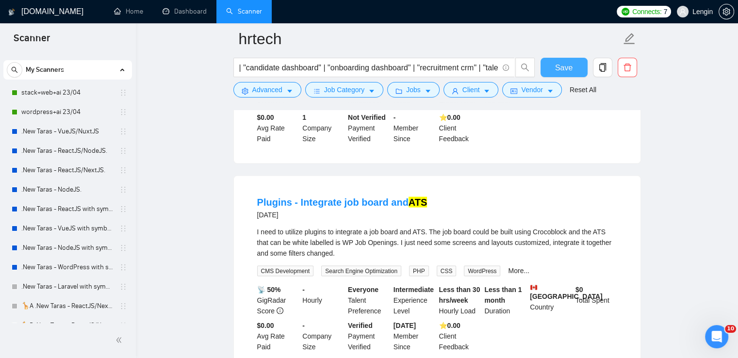
scroll to position [0, 0]
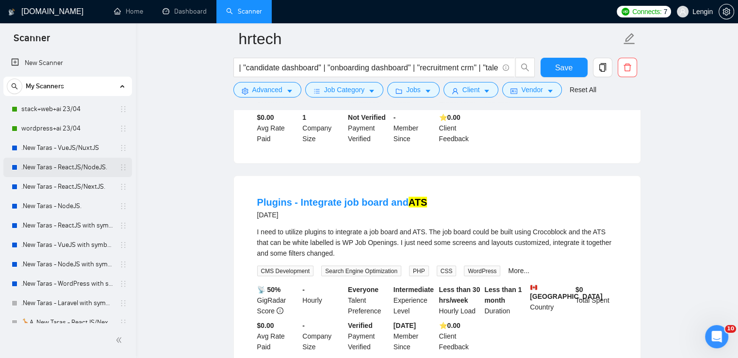
click at [66, 162] on link ".New Taras - ReactJS/NodeJS." at bounding box center [67, 167] width 92 height 19
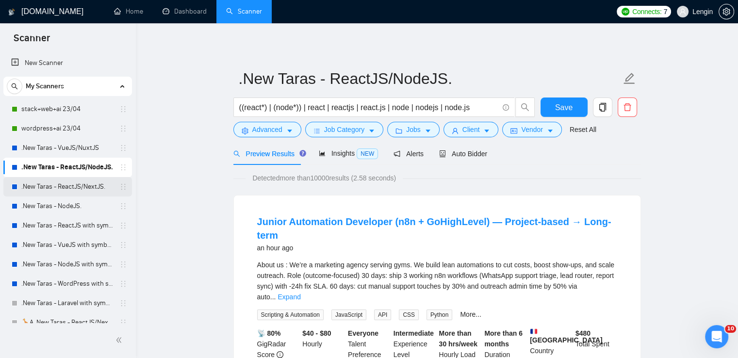
click at [77, 184] on link ".New Taras - ReactJS/NextJS." at bounding box center [67, 186] width 92 height 19
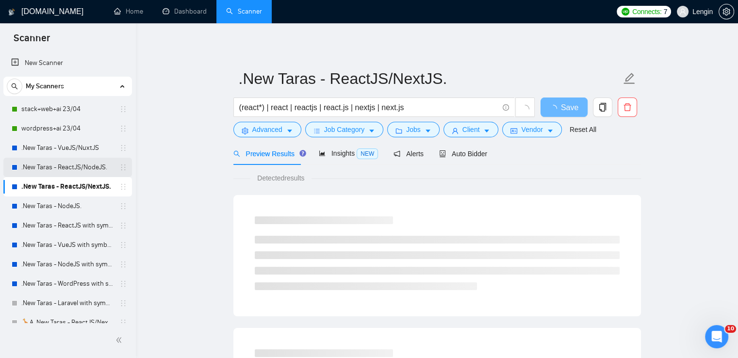
click at [80, 163] on link ".New Taras - ReactJS/NodeJS." at bounding box center [67, 167] width 92 height 19
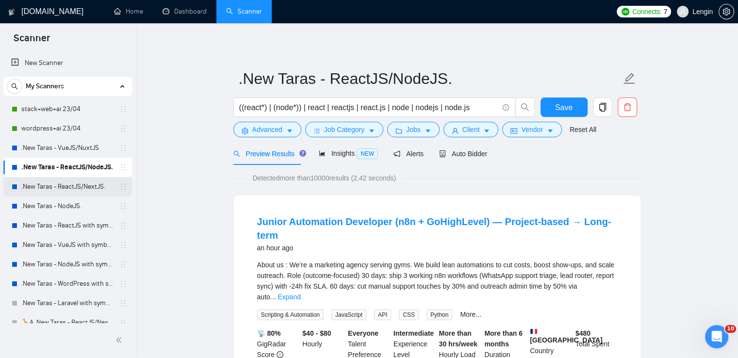
click at [74, 186] on link ".New Taras - ReactJS/NextJS." at bounding box center [67, 186] width 92 height 19
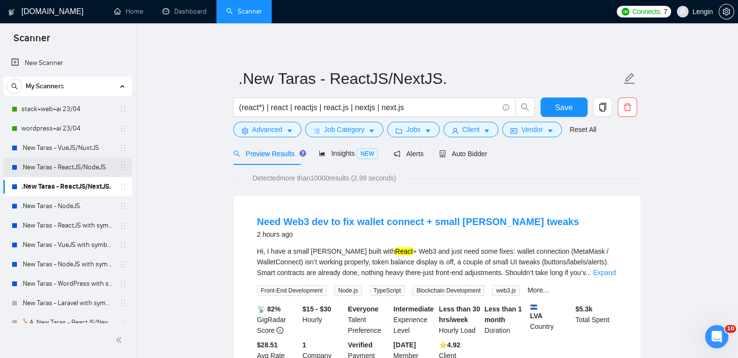
click at [61, 166] on link ".New Taras - ReactJS/NodeJS." at bounding box center [67, 167] width 92 height 19
